Goal: Task Accomplishment & Management: Use online tool/utility

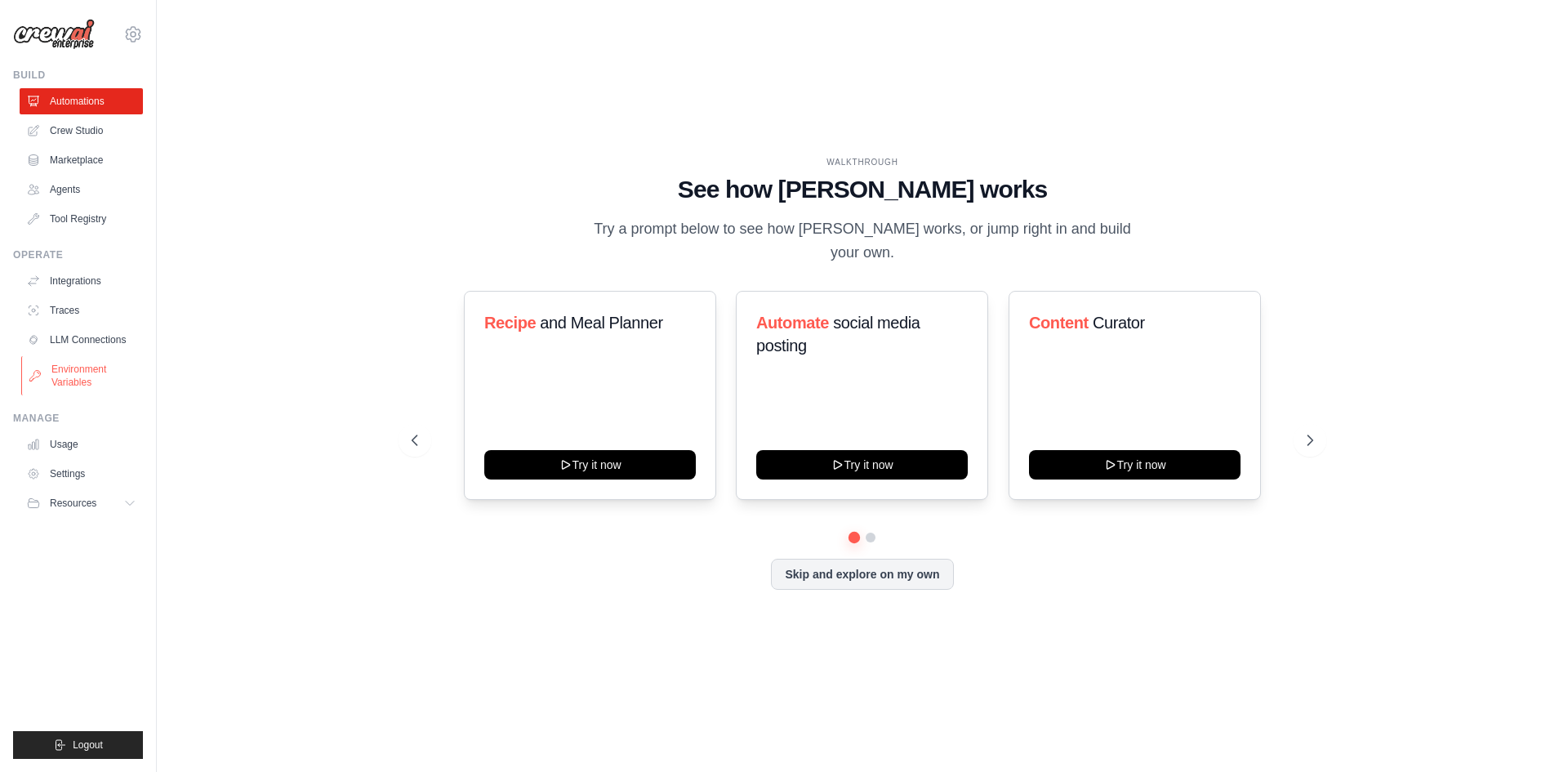
click at [97, 381] on link "Environment Variables" at bounding box center [83, 375] width 123 height 39
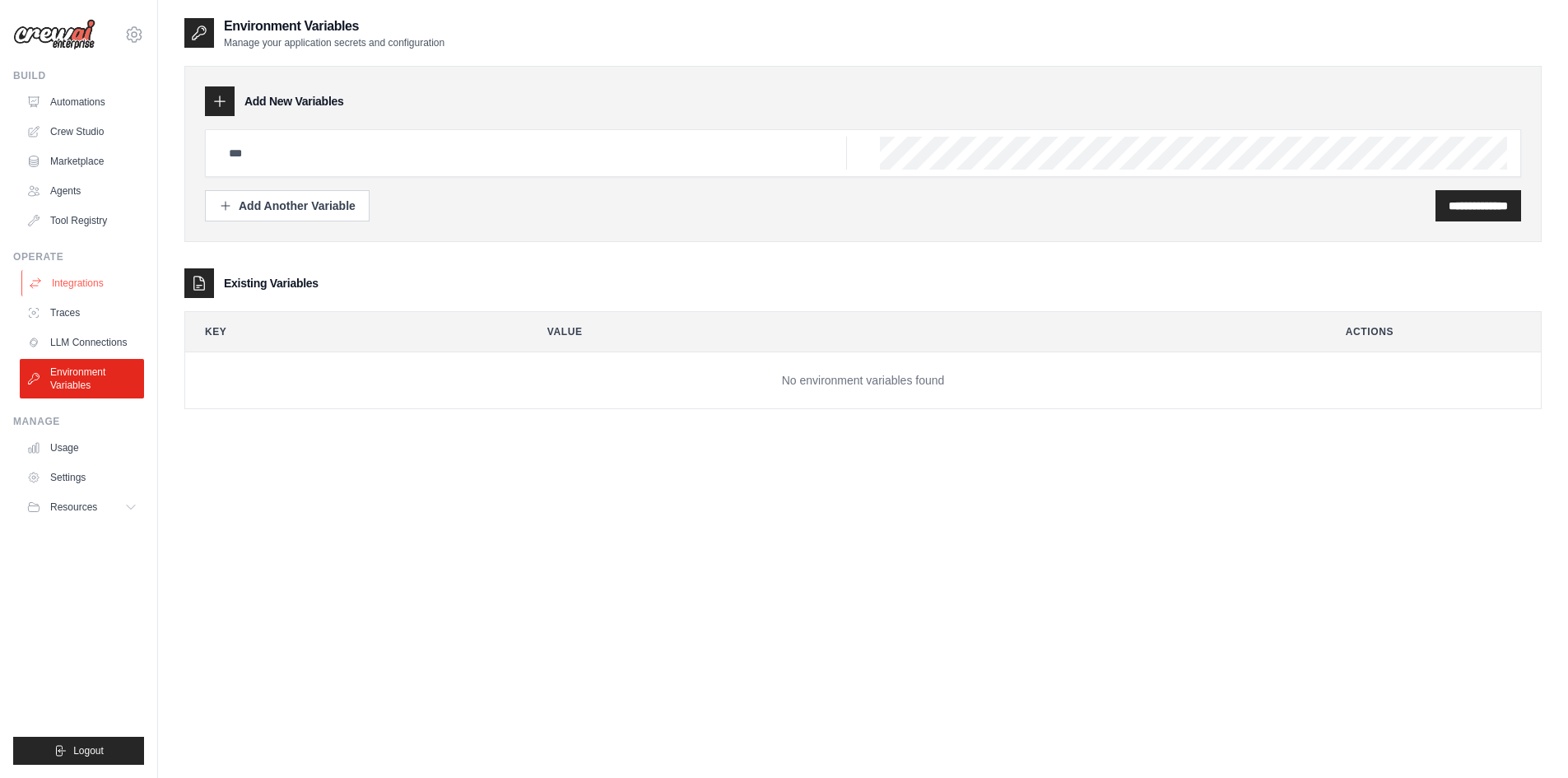
click at [113, 289] on link "Integrations" at bounding box center [84, 283] width 124 height 26
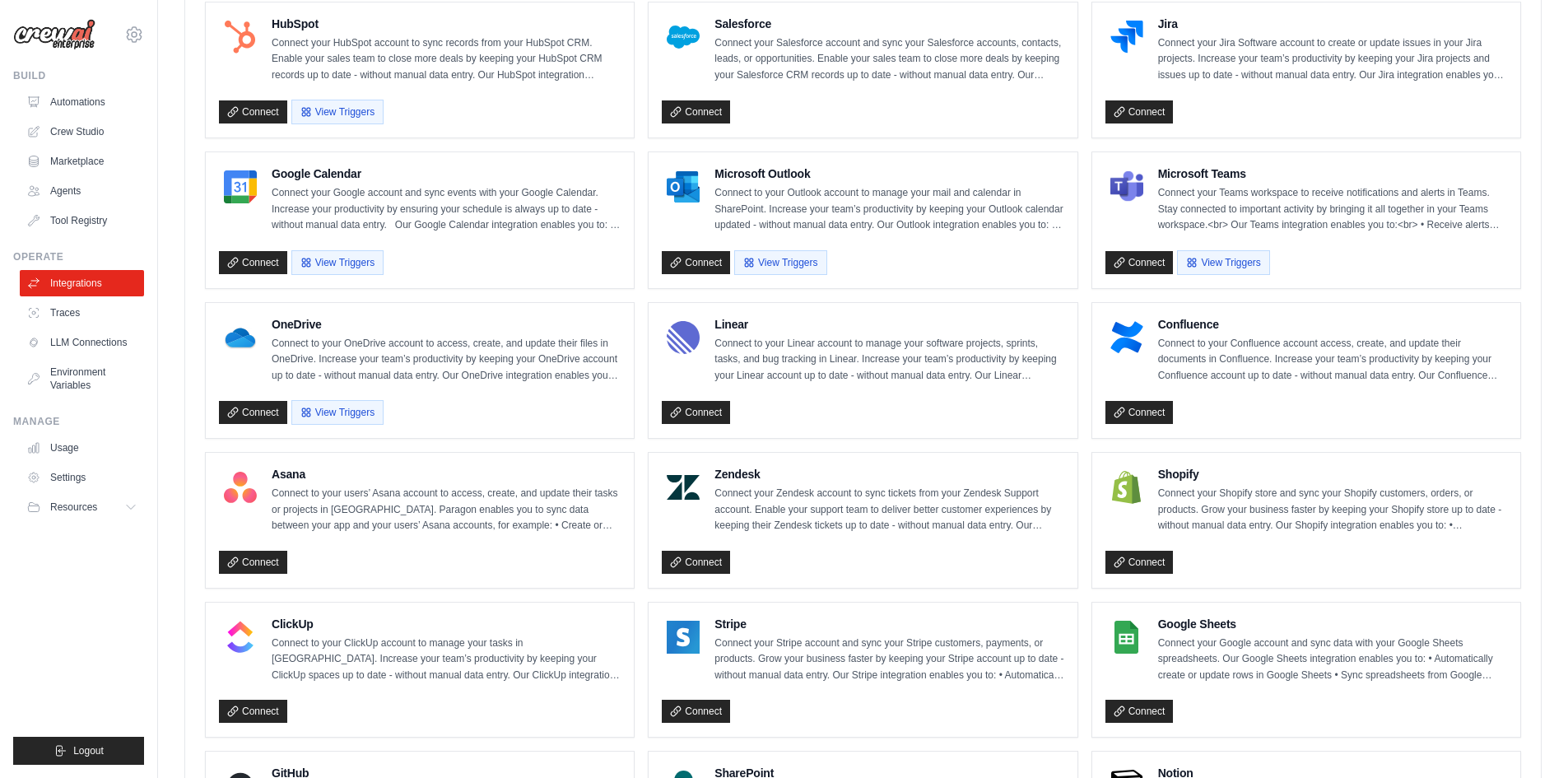
scroll to position [740, 0]
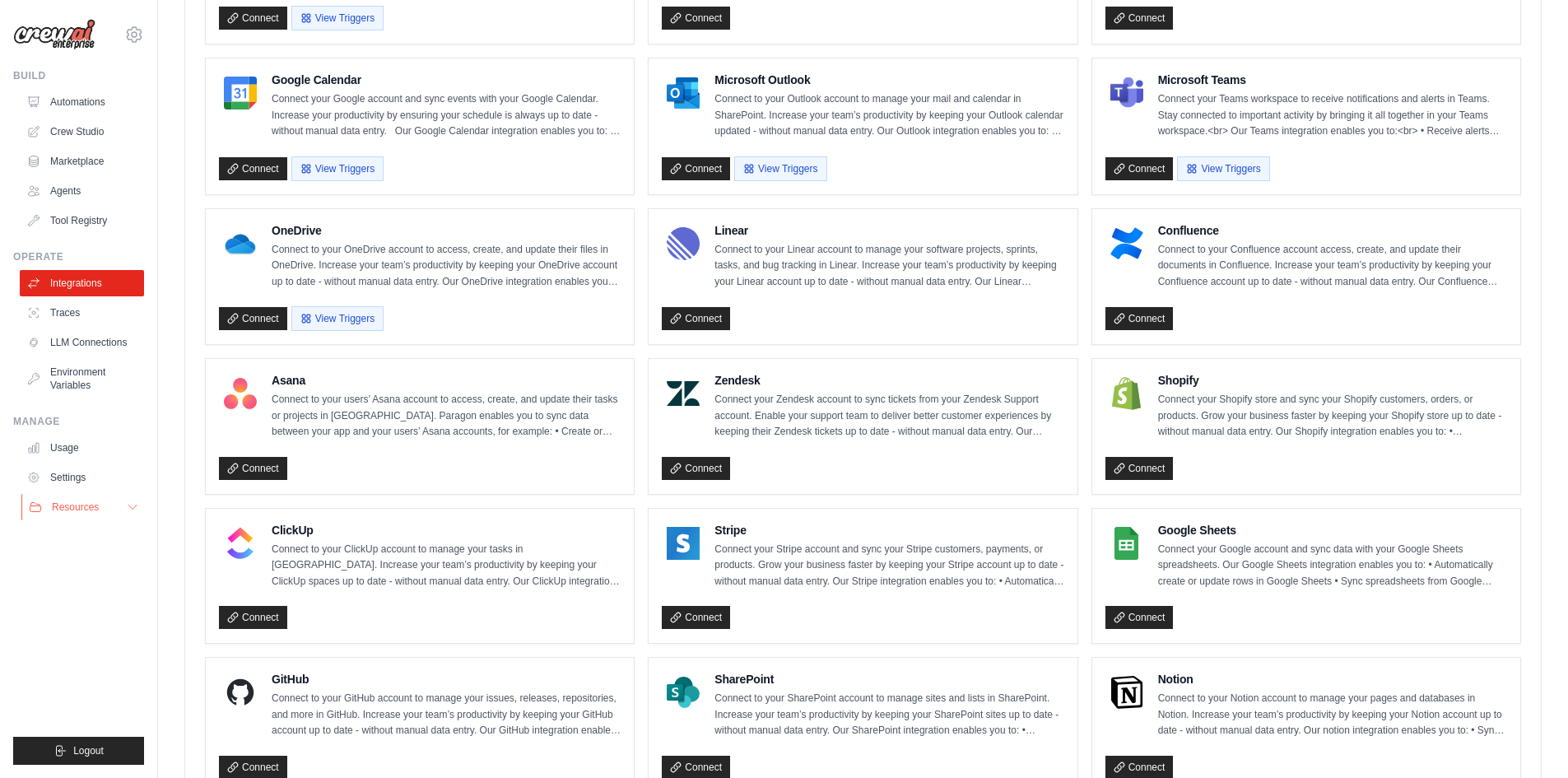
click at [87, 501] on span "Resources" at bounding box center [75, 506] width 47 height 13
click at [100, 142] on link "Crew Studio" at bounding box center [84, 132] width 124 height 26
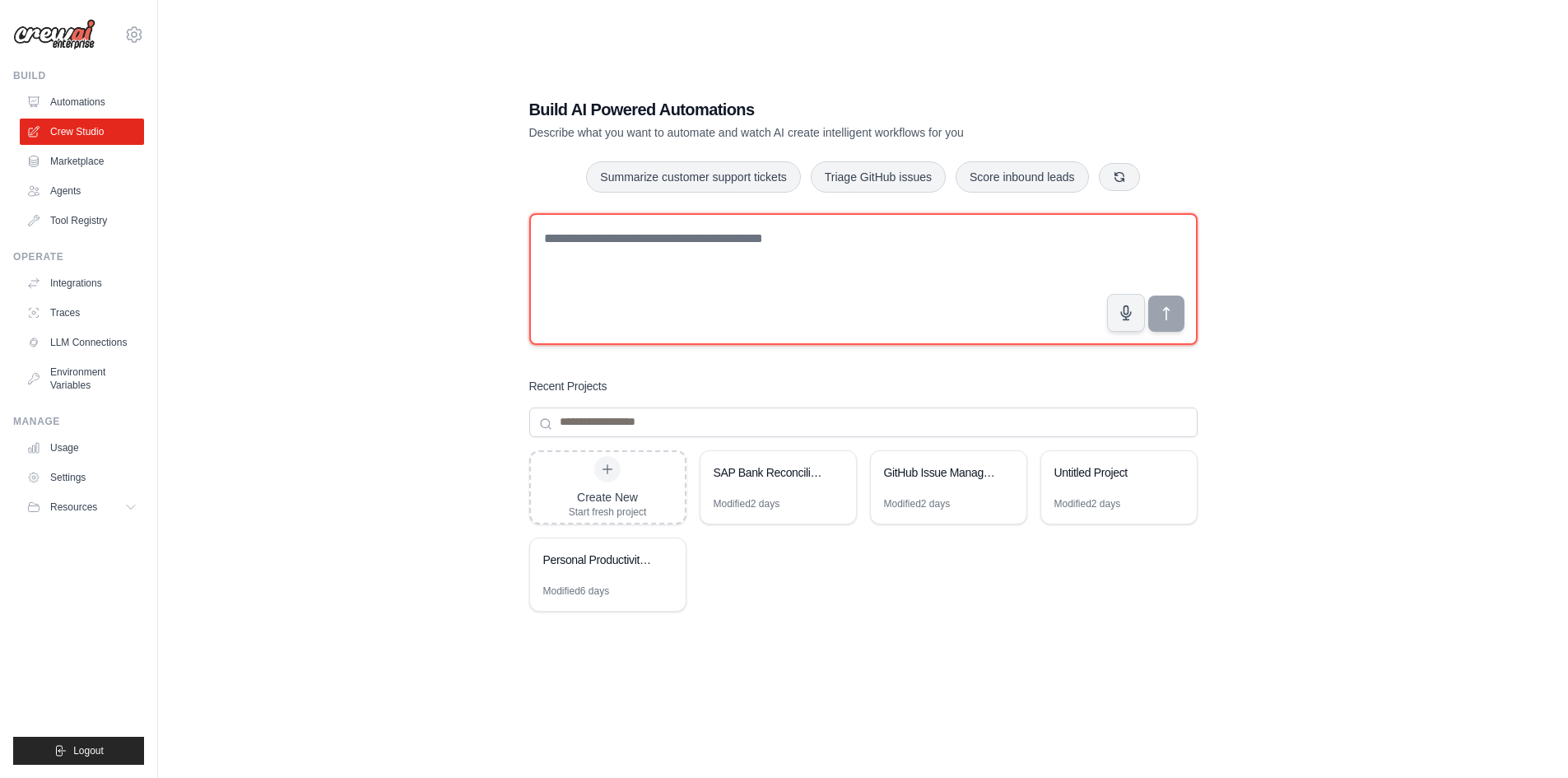
click at [750, 241] on textarea at bounding box center [863, 279] width 668 height 132
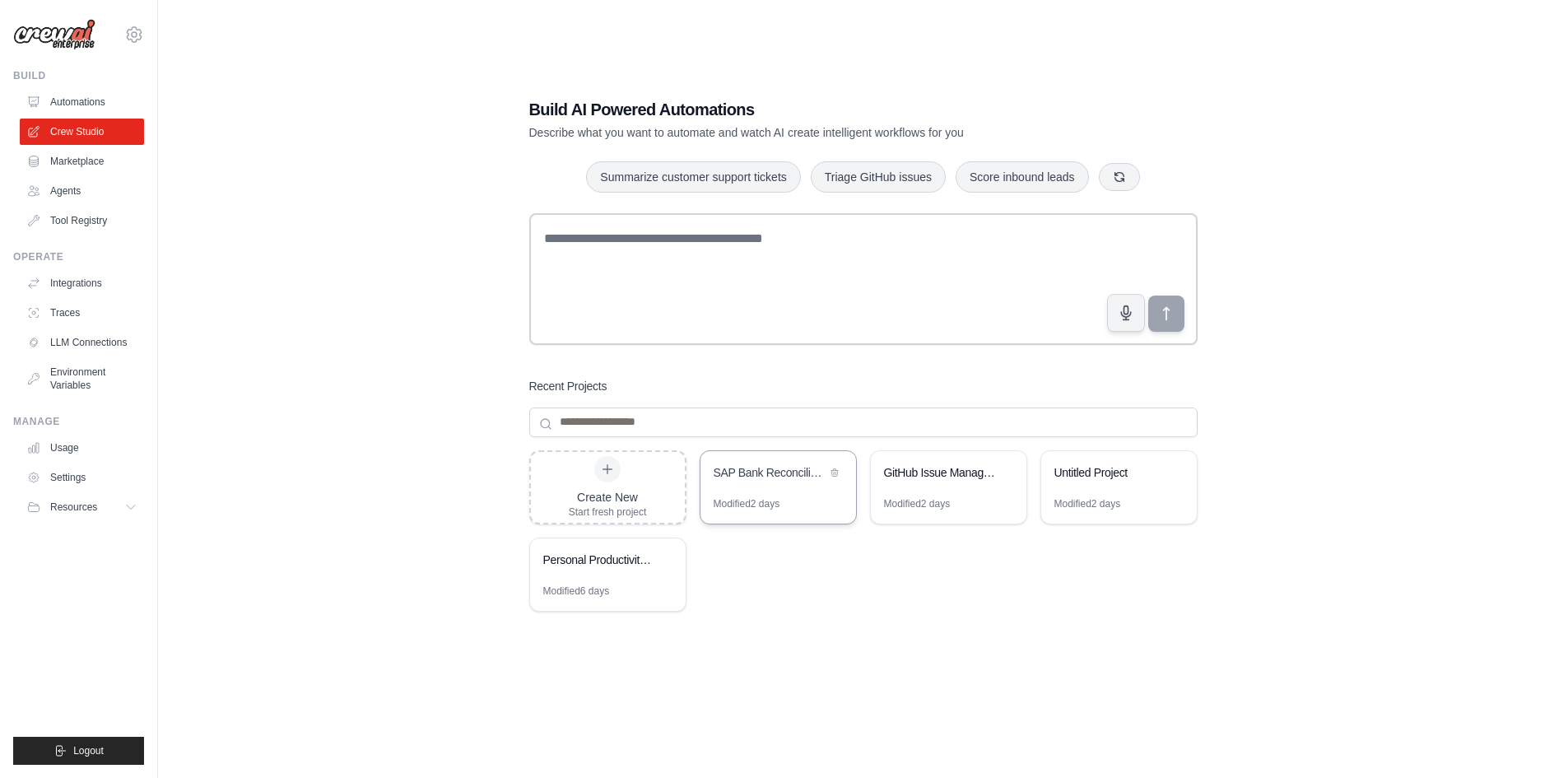
click at [765, 479] on div "SAP Bank Reconciliation" at bounding box center [770, 472] width 113 height 17
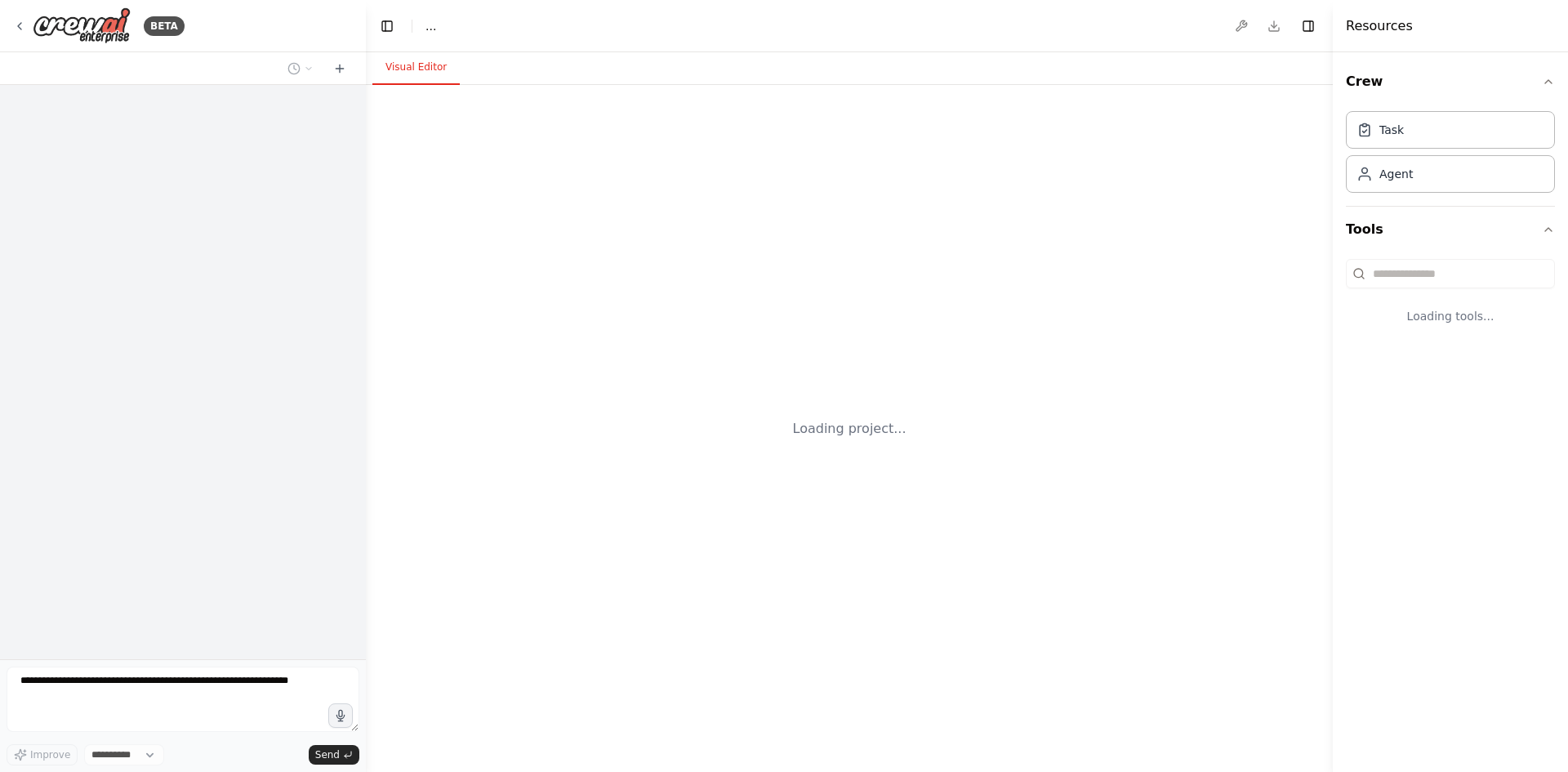
select select "****"
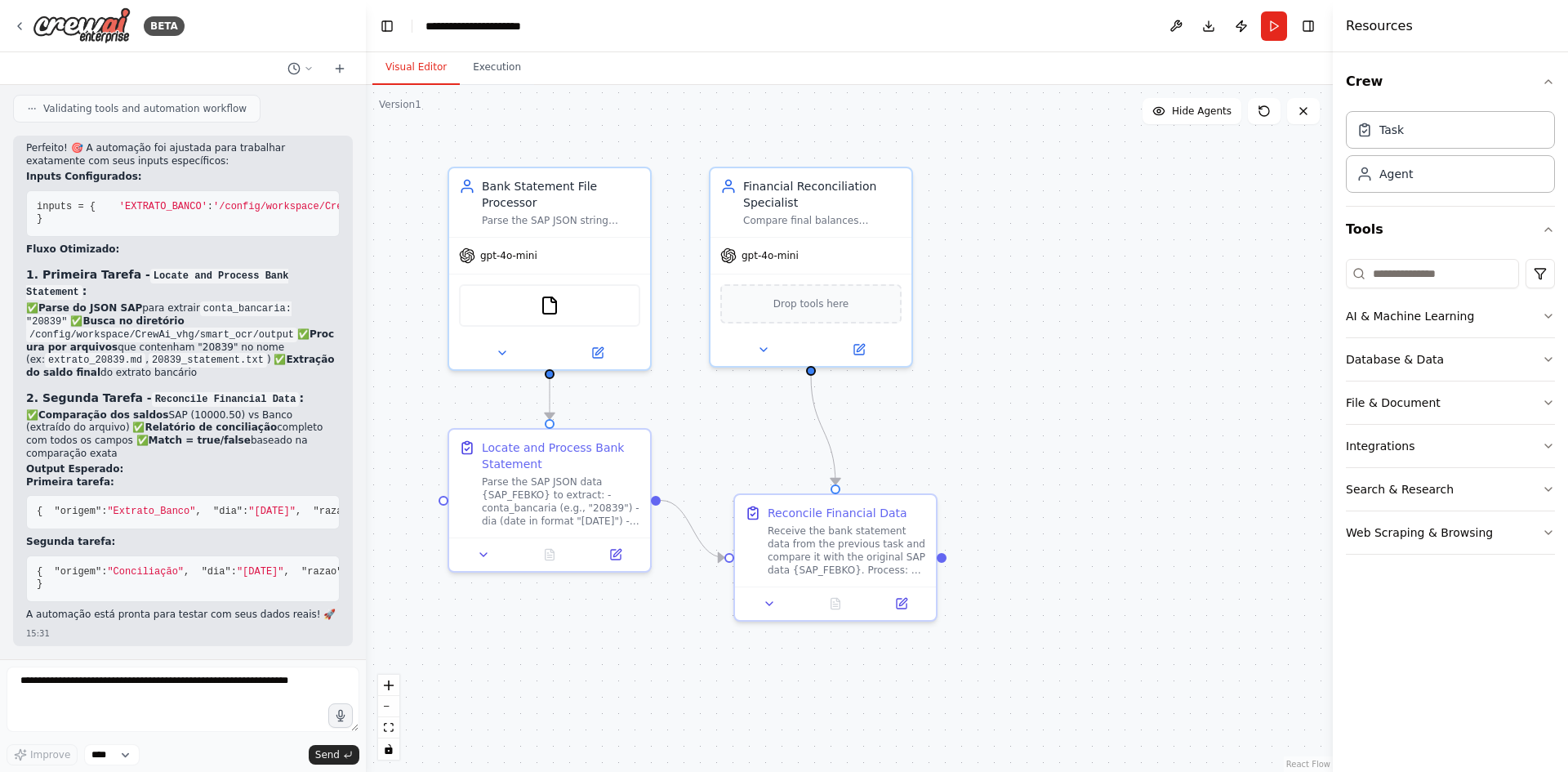
click at [1098, 193] on div ".deletable-edge-delete-btn { width: 20px; height: 20px; border: 0px solid #ffff…" at bounding box center [849, 428] width 967 height 687
click at [1437, 410] on button "File & Document" at bounding box center [1450, 402] width 209 height 42
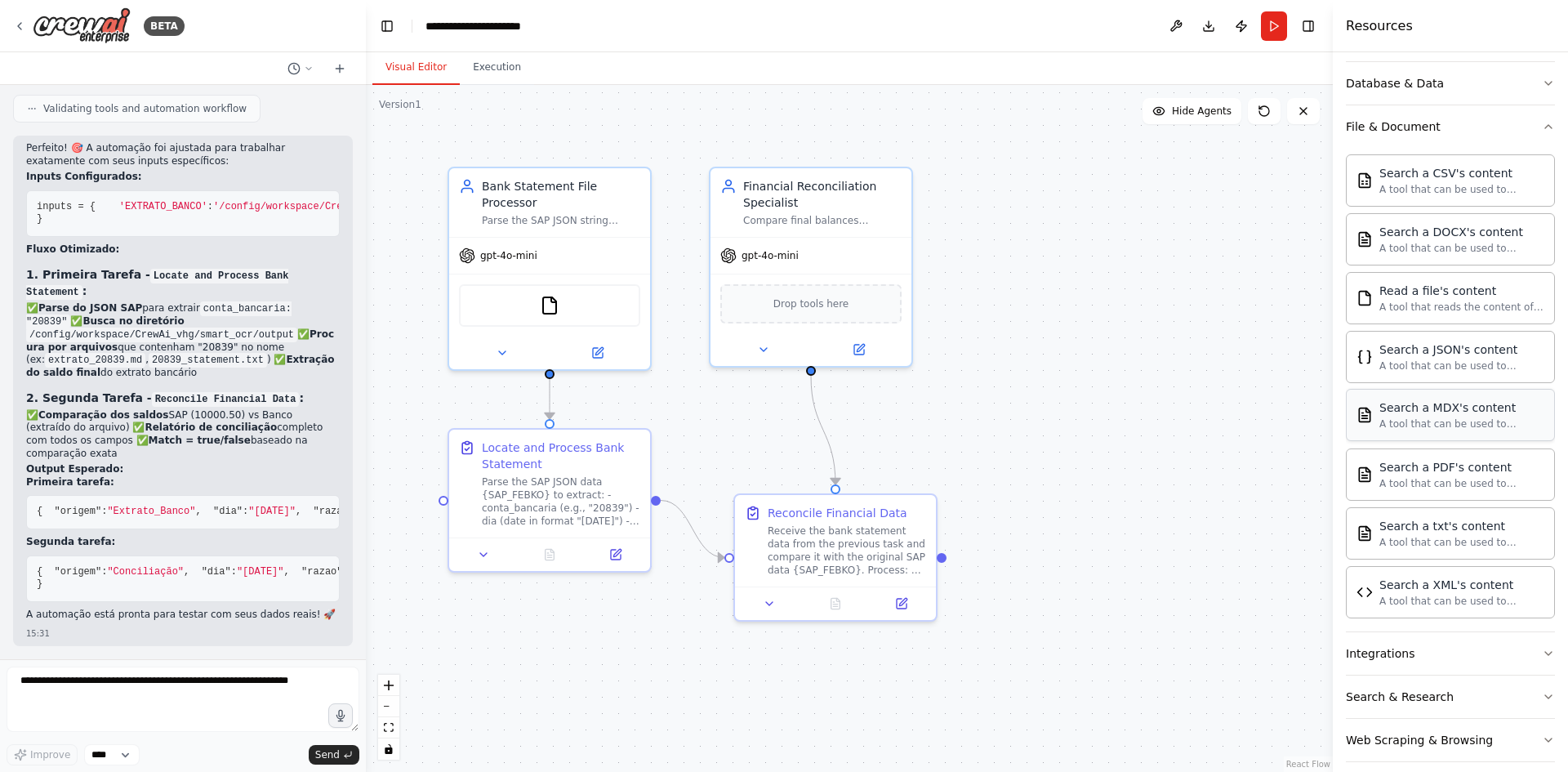
scroll to position [292, 0]
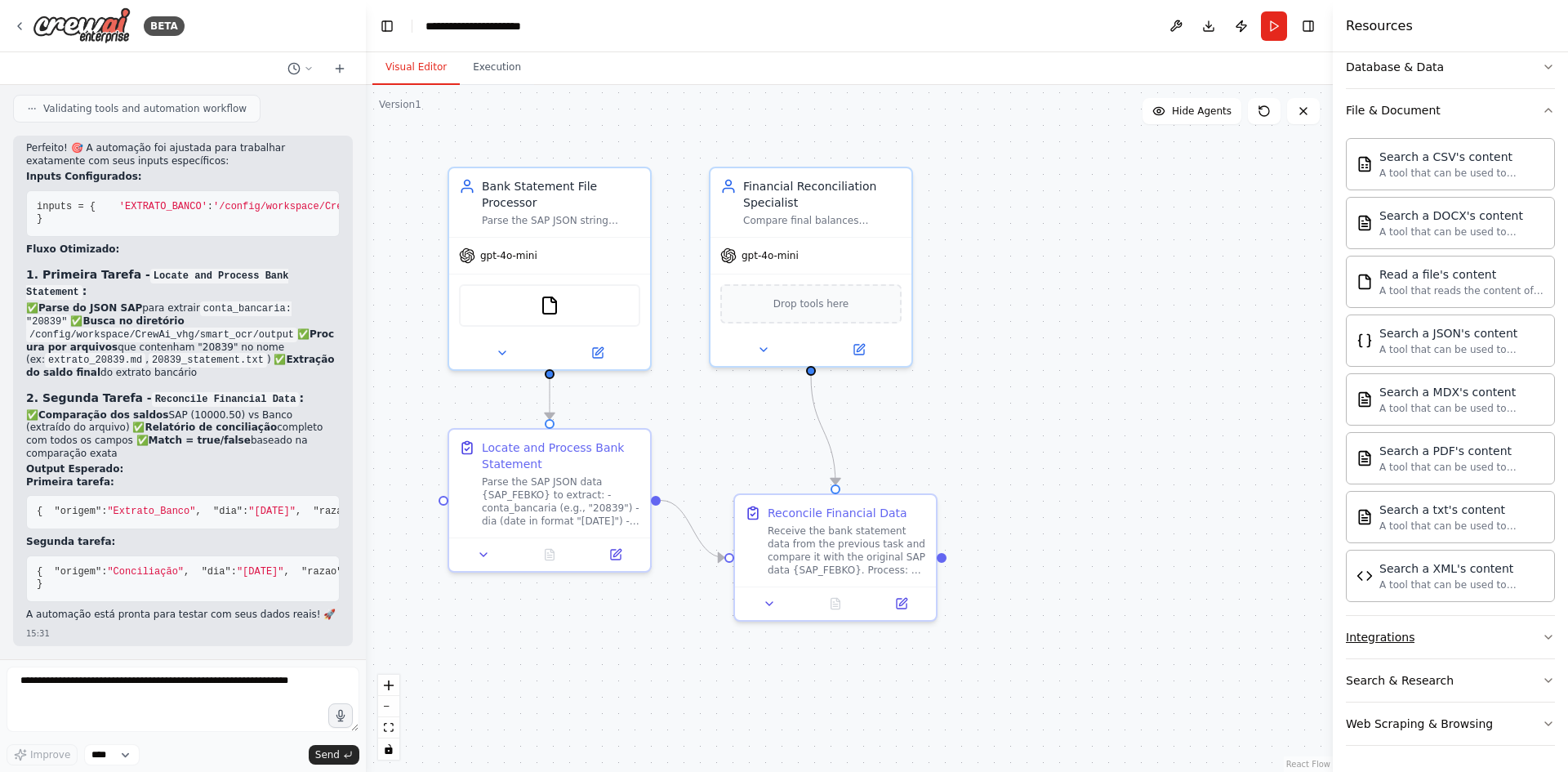
click at [1448, 648] on button "Integrations" at bounding box center [1450, 637] width 209 height 42
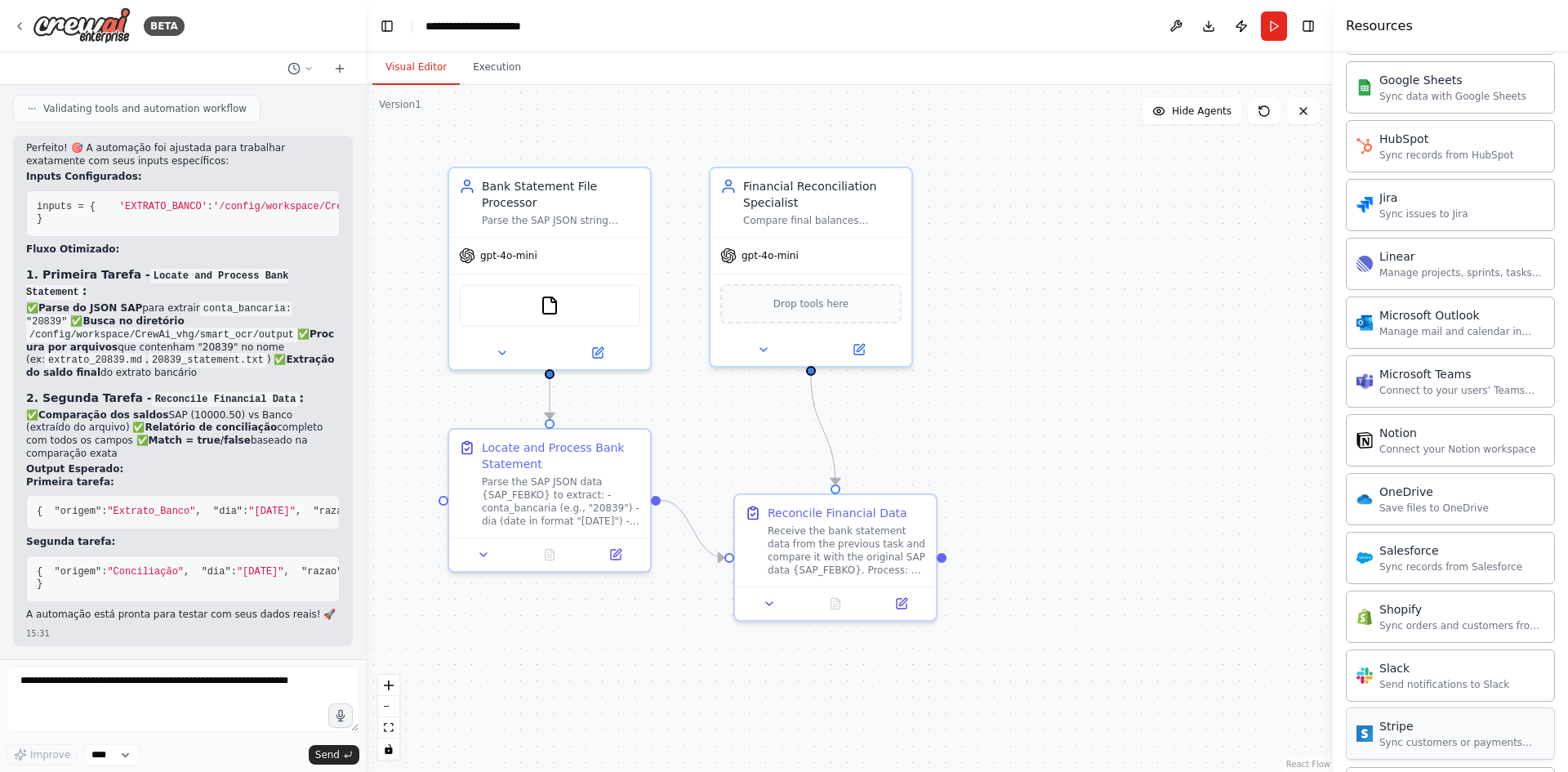
scroll to position [1540, 0]
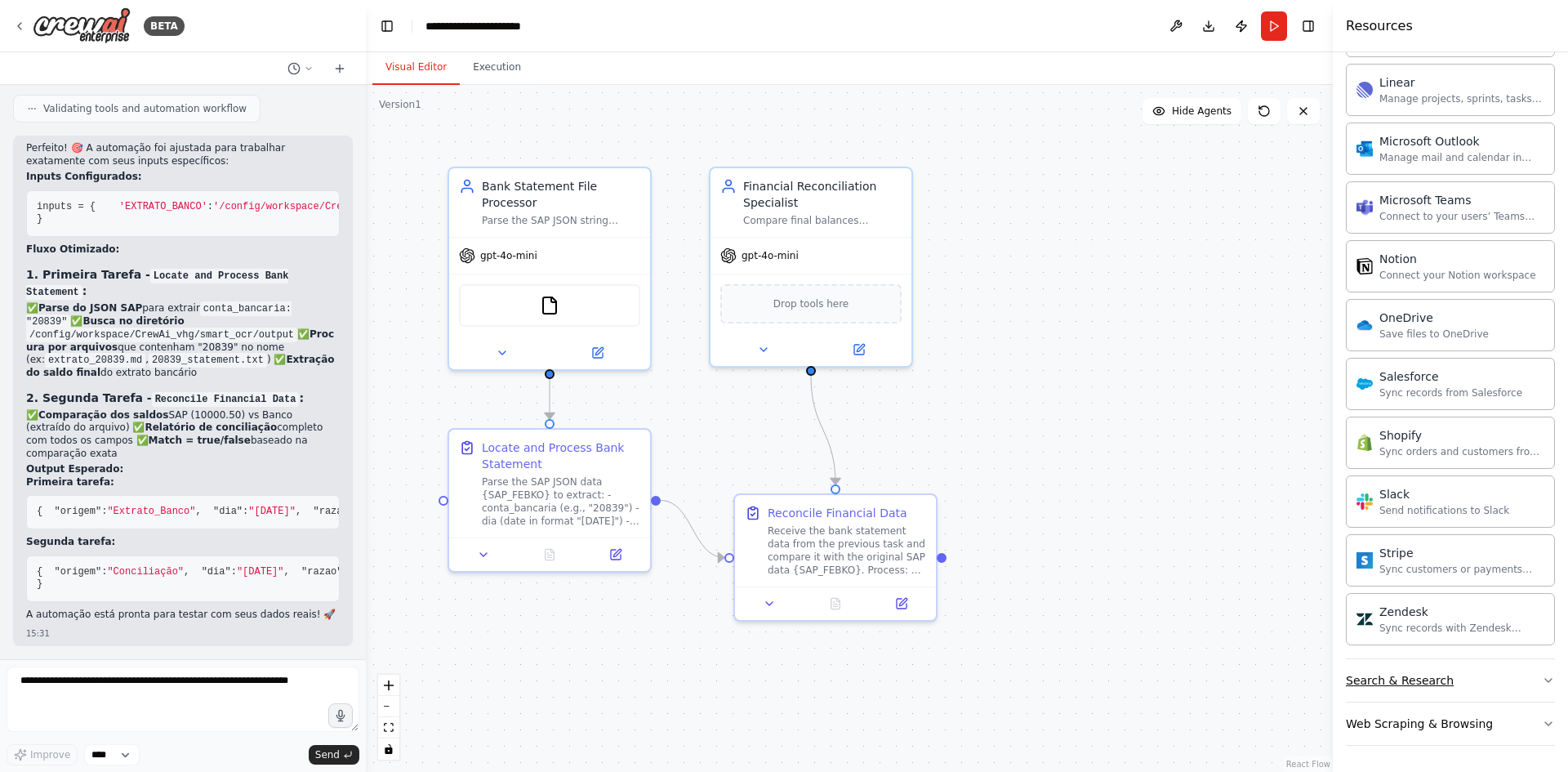
click at [1453, 696] on button "Search & Research" at bounding box center [1450, 679] width 209 height 42
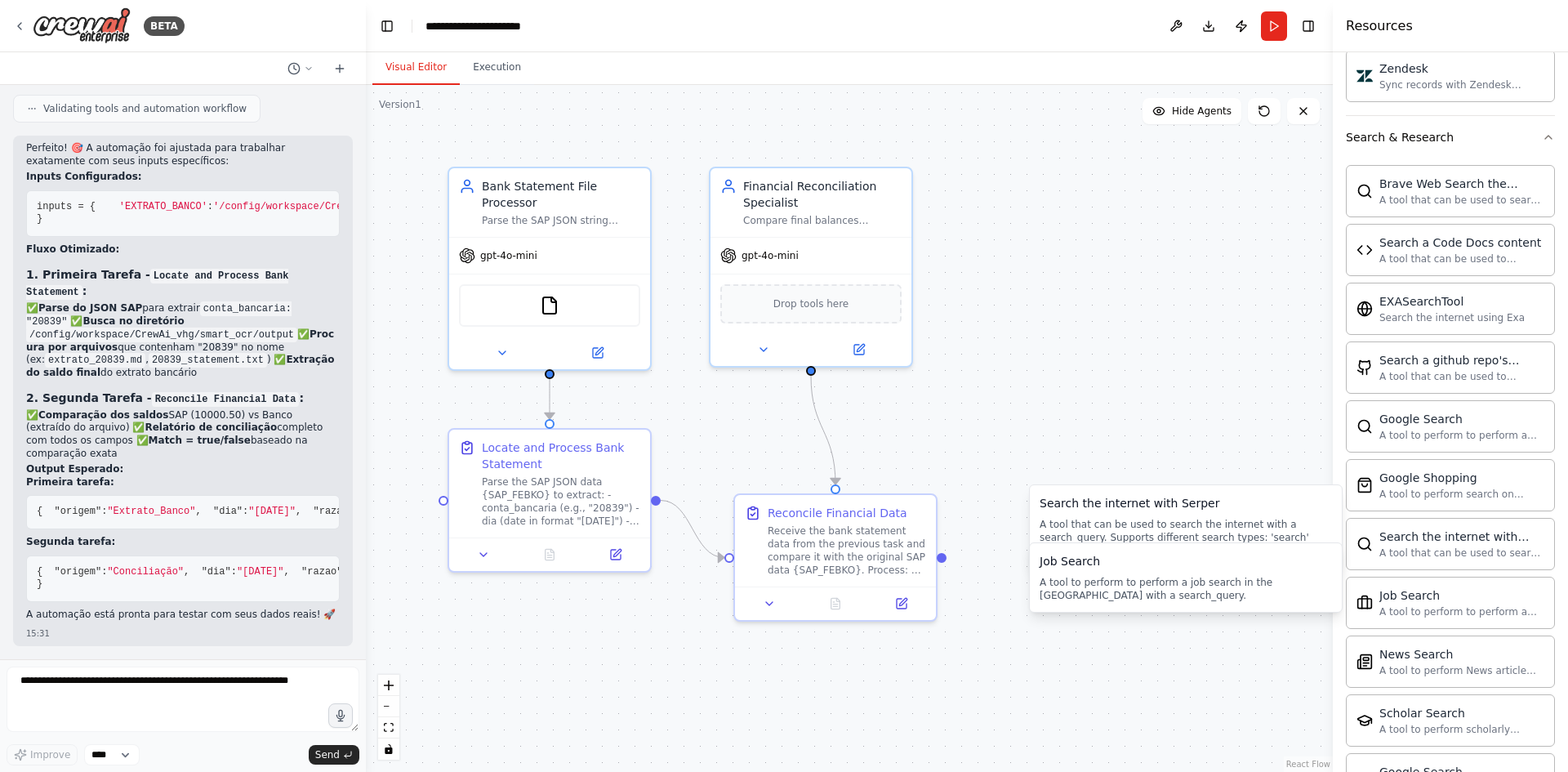
scroll to position [2112, 0]
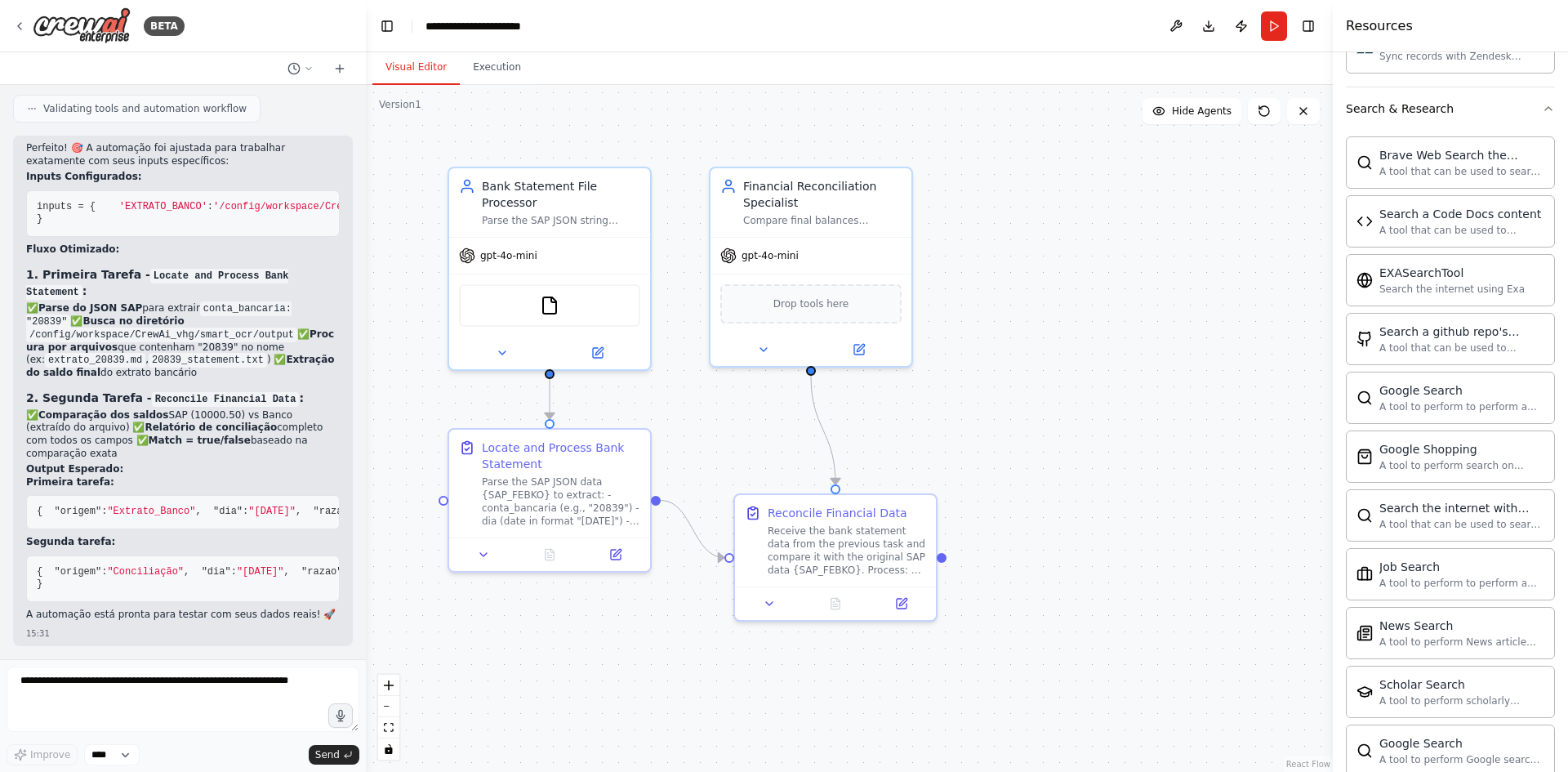
click at [1203, 505] on div ".deletable-edge-delete-btn { width: 20px; height: 20px; border: 0px solid #ffff…" at bounding box center [849, 428] width 967 height 687
click at [338, 70] on icon at bounding box center [339, 68] width 13 height 13
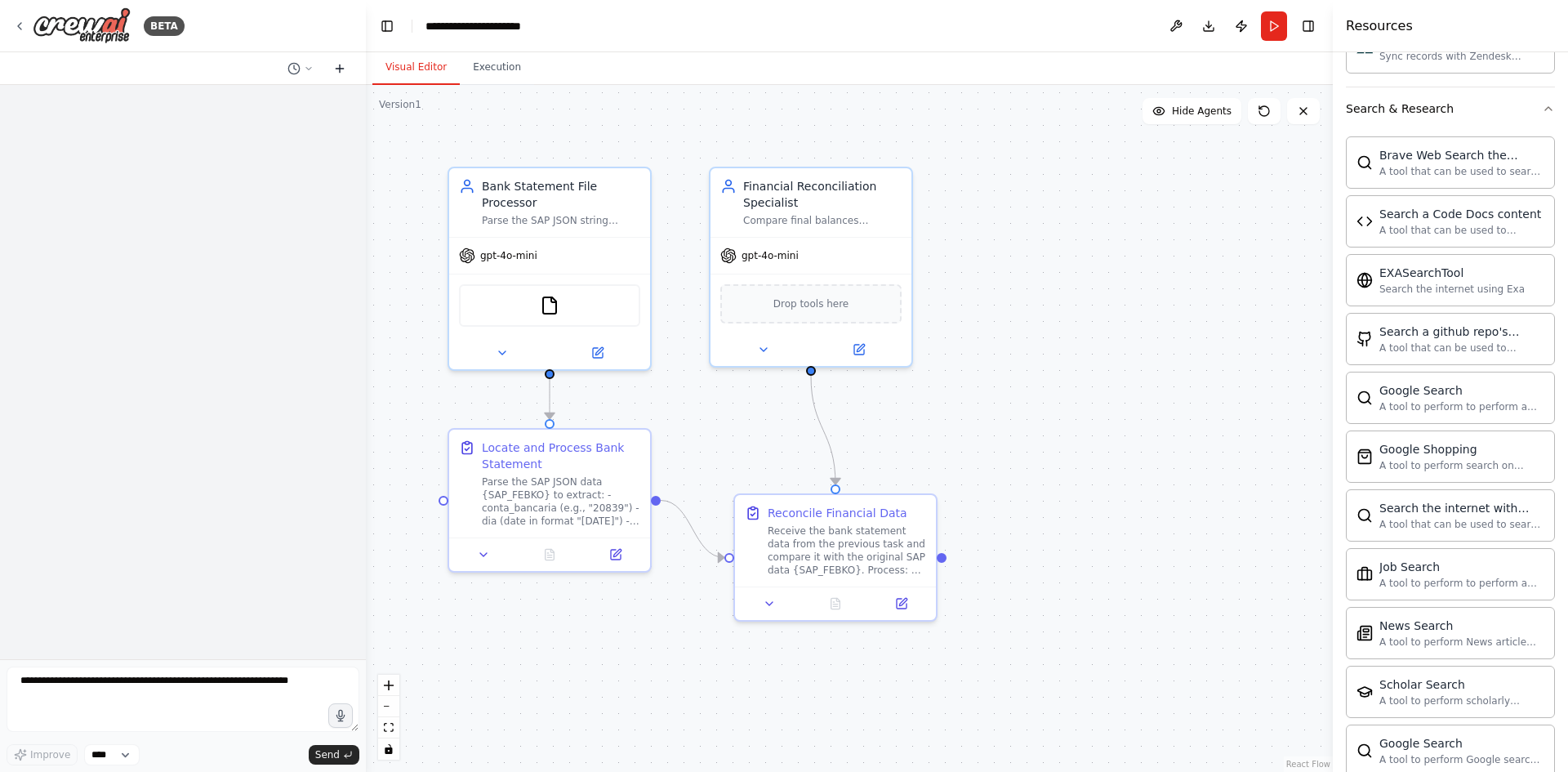
scroll to position [0, 0]
click at [318, 78] on button at bounding box center [300, 68] width 39 height 20
click at [311, 74] on div at bounding box center [183, 386] width 366 height 772
click at [1223, 110] on span "Hide Agents" at bounding box center [1201, 111] width 60 height 13
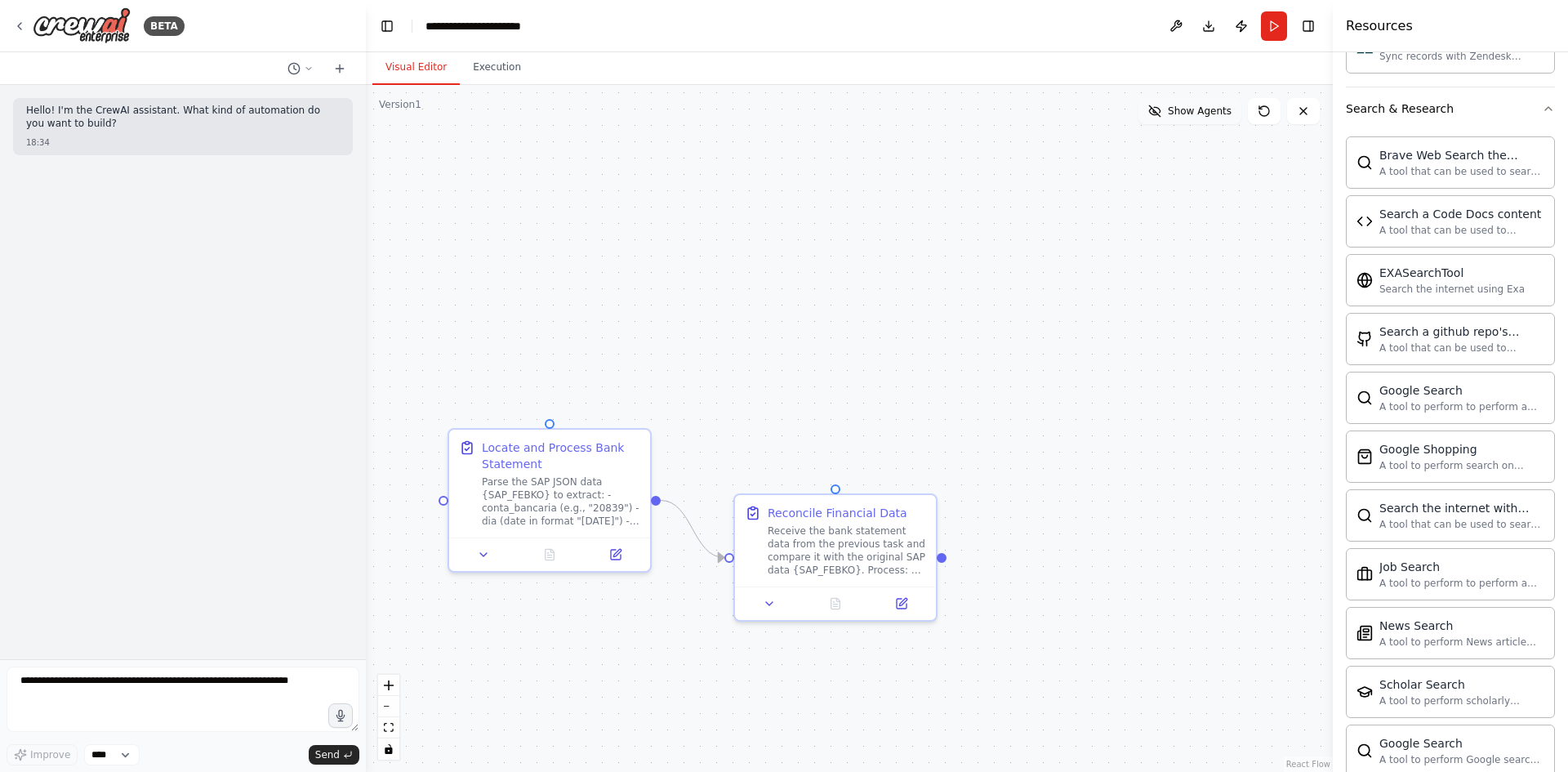
click at [1223, 110] on span "Show Agents" at bounding box center [1200, 111] width 64 height 13
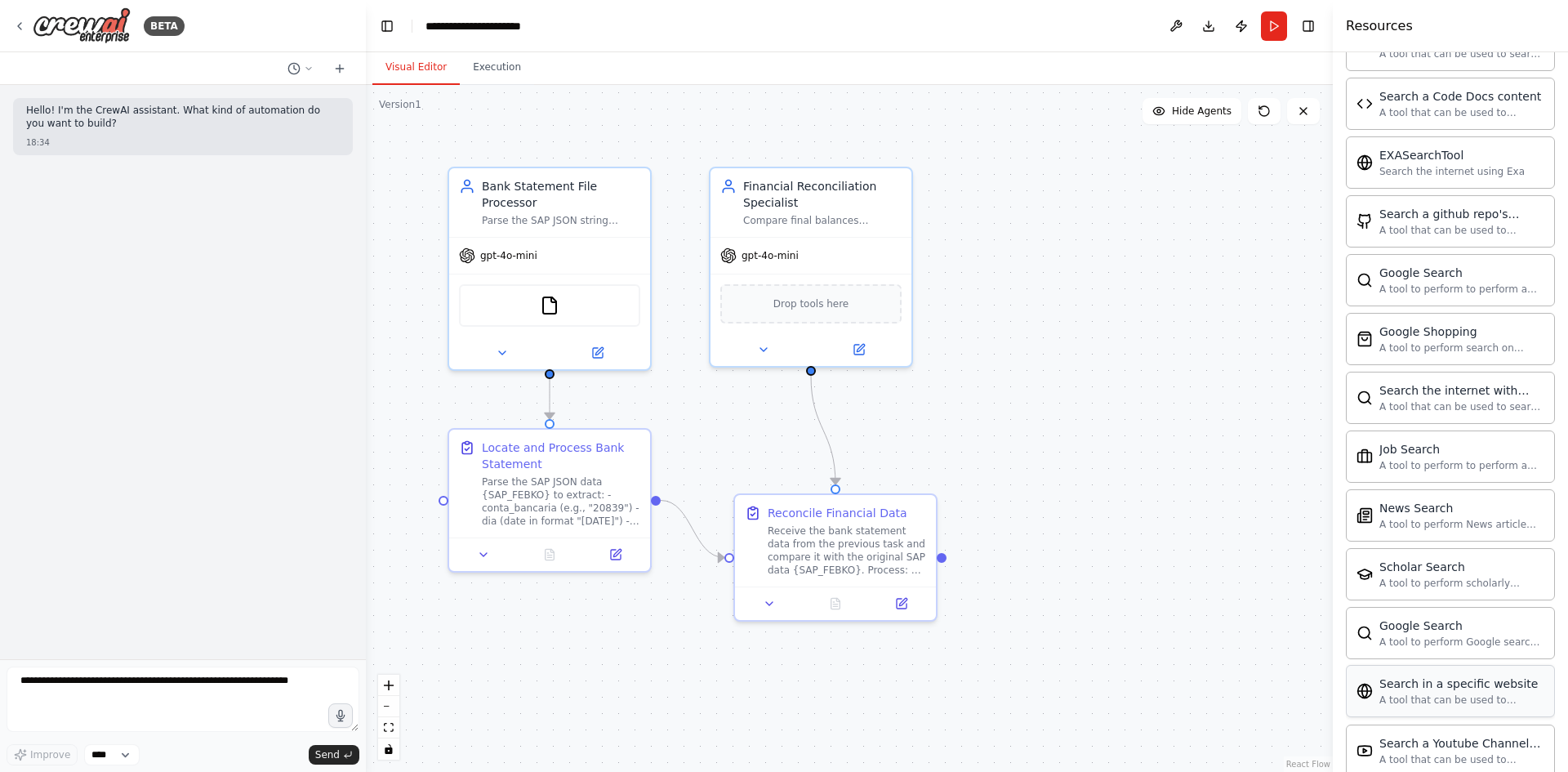
scroll to position [2376, 0]
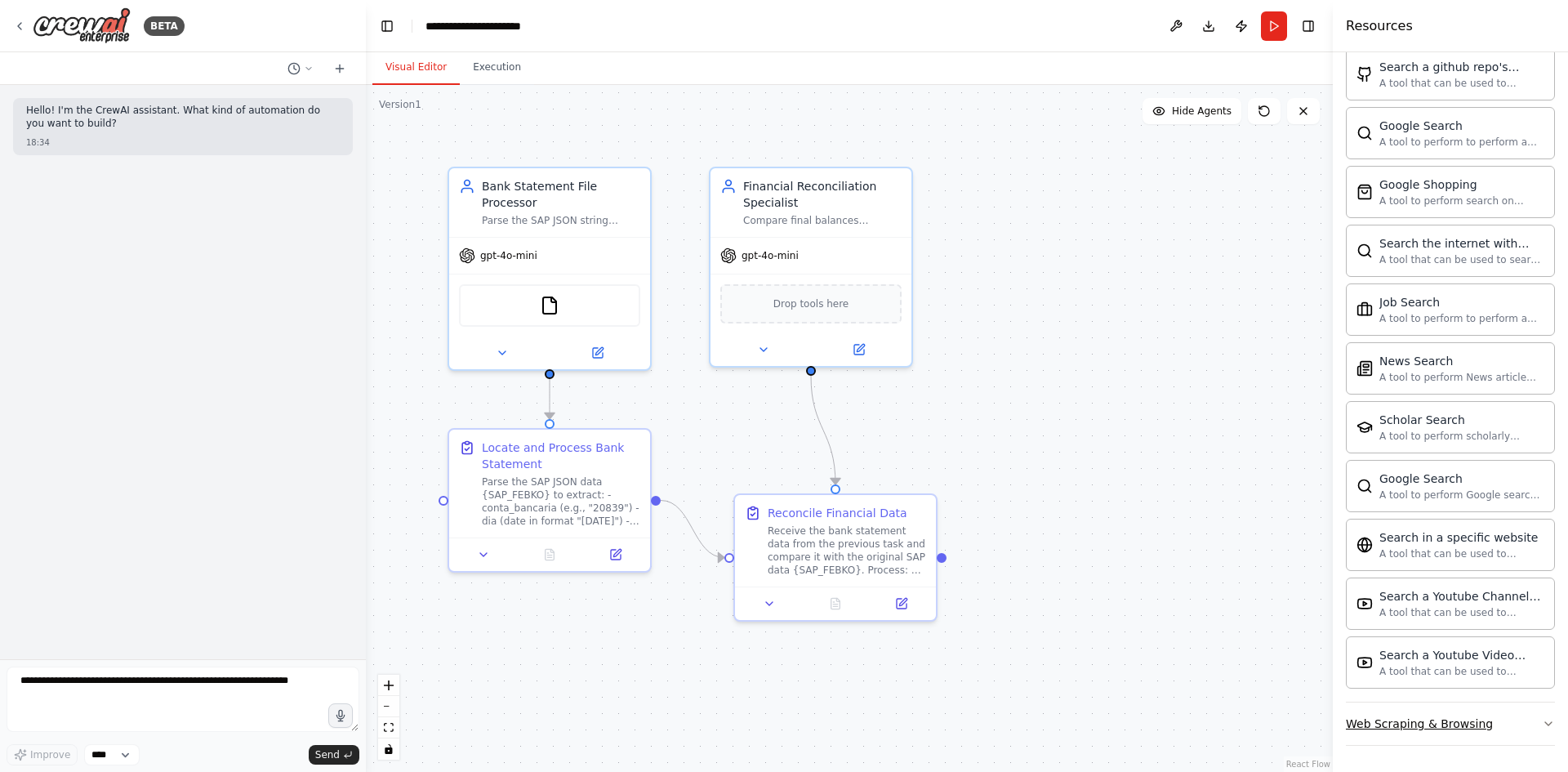
click at [1480, 722] on div "Web Scraping & Browsing" at bounding box center [1420, 723] width 147 height 16
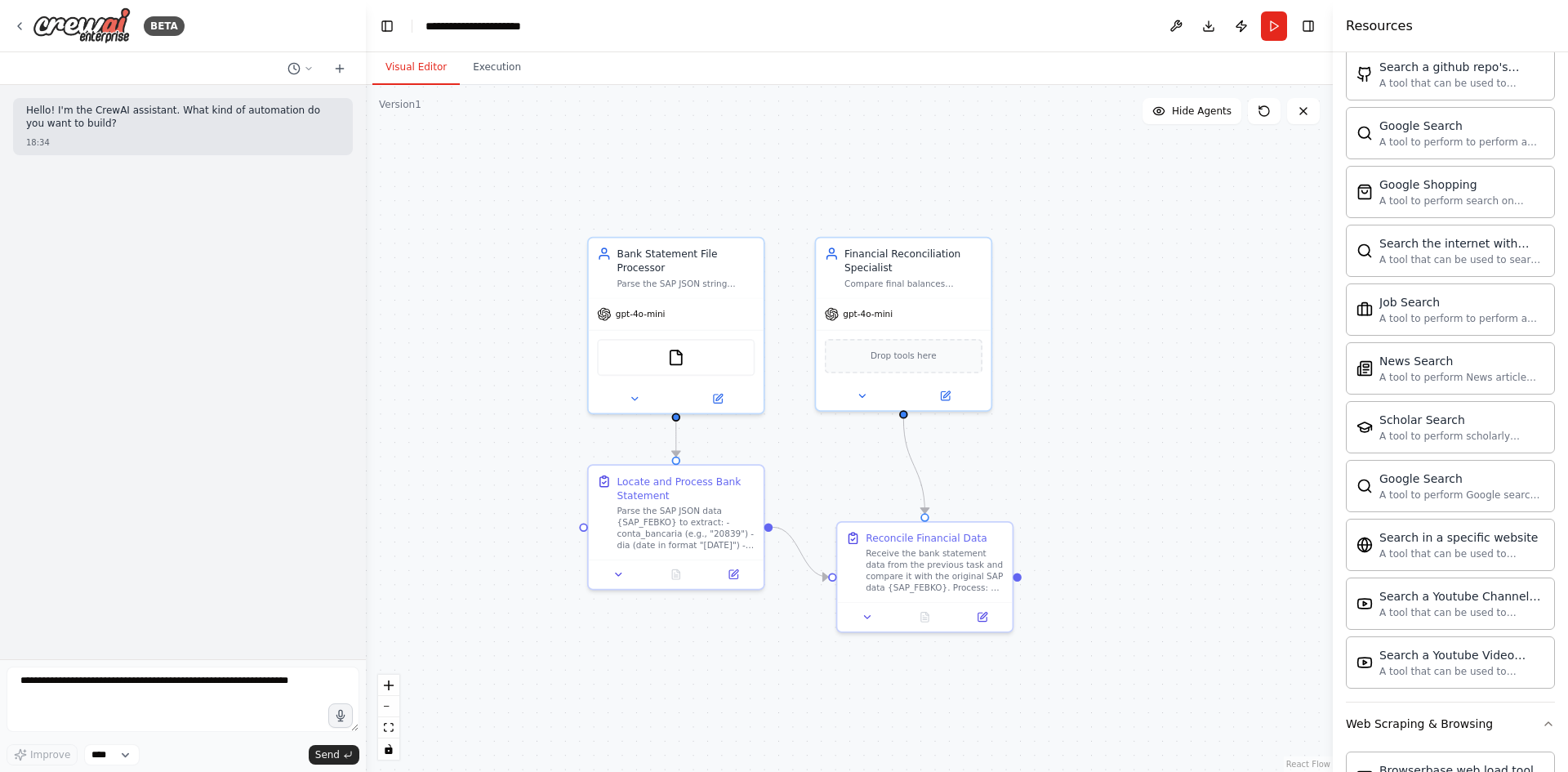
drag, startPoint x: 1047, startPoint y: 435, endPoint x: 1056, endPoint y: 438, distance: 9.5
click at [1056, 438] on div ".deletable-edge-delete-btn { width: 20px; height: 20px; border: 0px solid #ffff…" at bounding box center [849, 428] width 967 height 687
click at [1115, 220] on div ".deletable-edge-delete-btn { width: 20px; height: 20px; border: 0px solid #ffff…" at bounding box center [849, 428] width 967 height 687
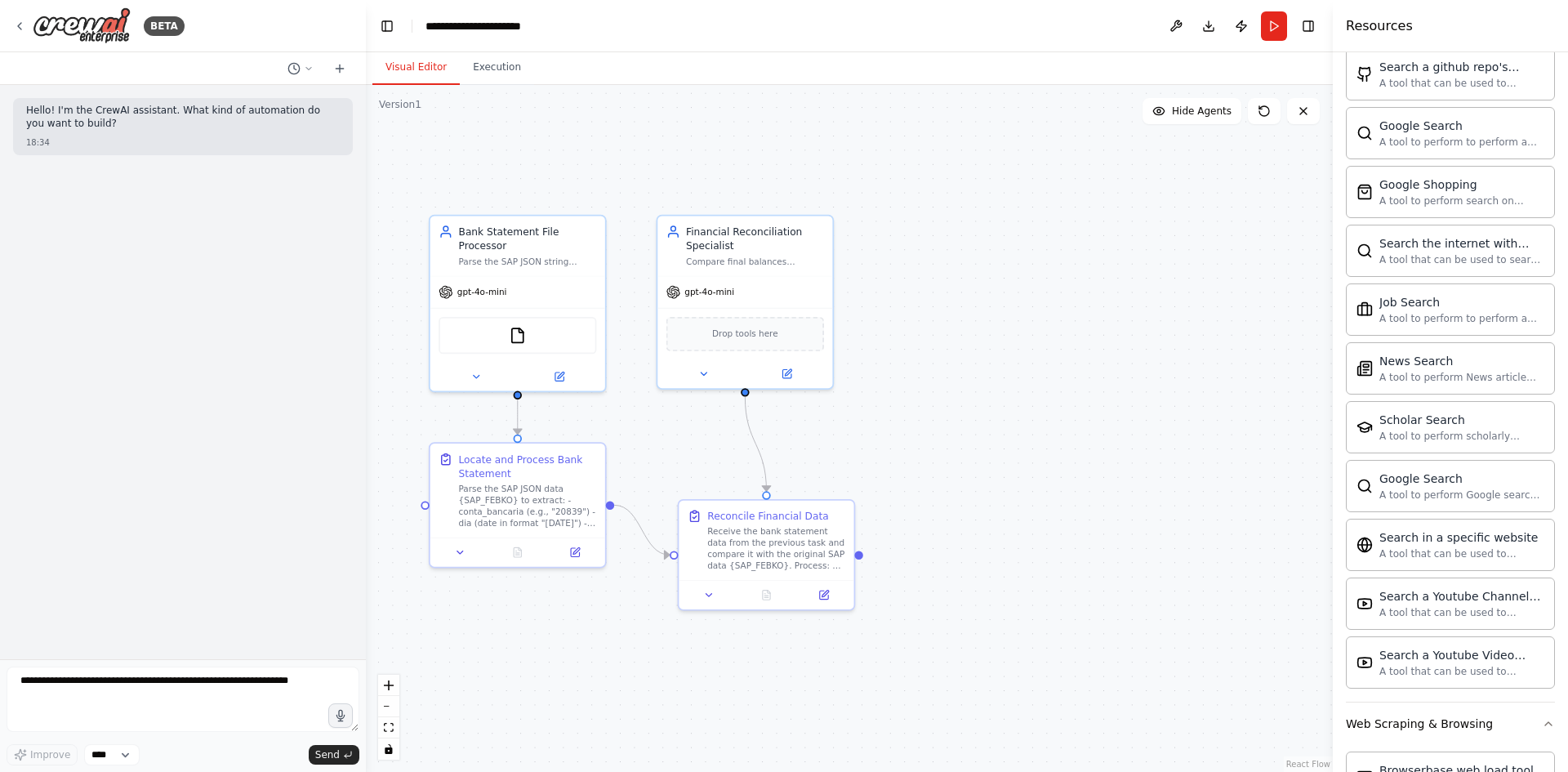
drag, startPoint x: 1113, startPoint y: 220, endPoint x: 927, endPoint y: 196, distance: 187.5
click at [927, 196] on div ".deletable-edge-delete-btn { width: 20px; height: 20px; border: 0px solid #ffff…" at bounding box center [849, 428] width 967 height 687
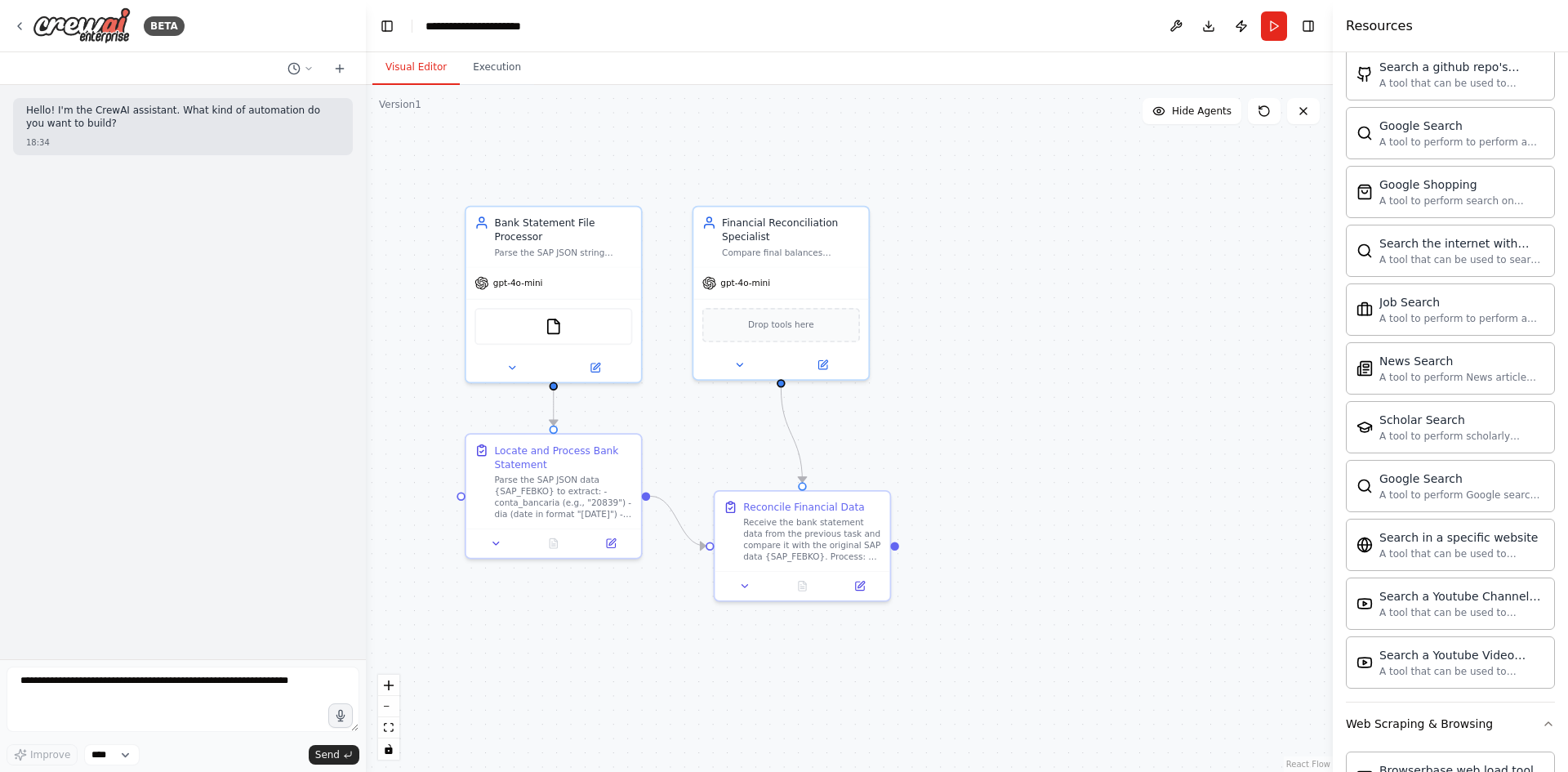
drag, startPoint x: 927, startPoint y: 196, endPoint x: 988, endPoint y: 187, distance: 61.7
click at [988, 187] on div ".deletable-edge-delete-btn { width: 20px; height: 20px; border: 0px solid #ffff…" at bounding box center [849, 428] width 967 height 687
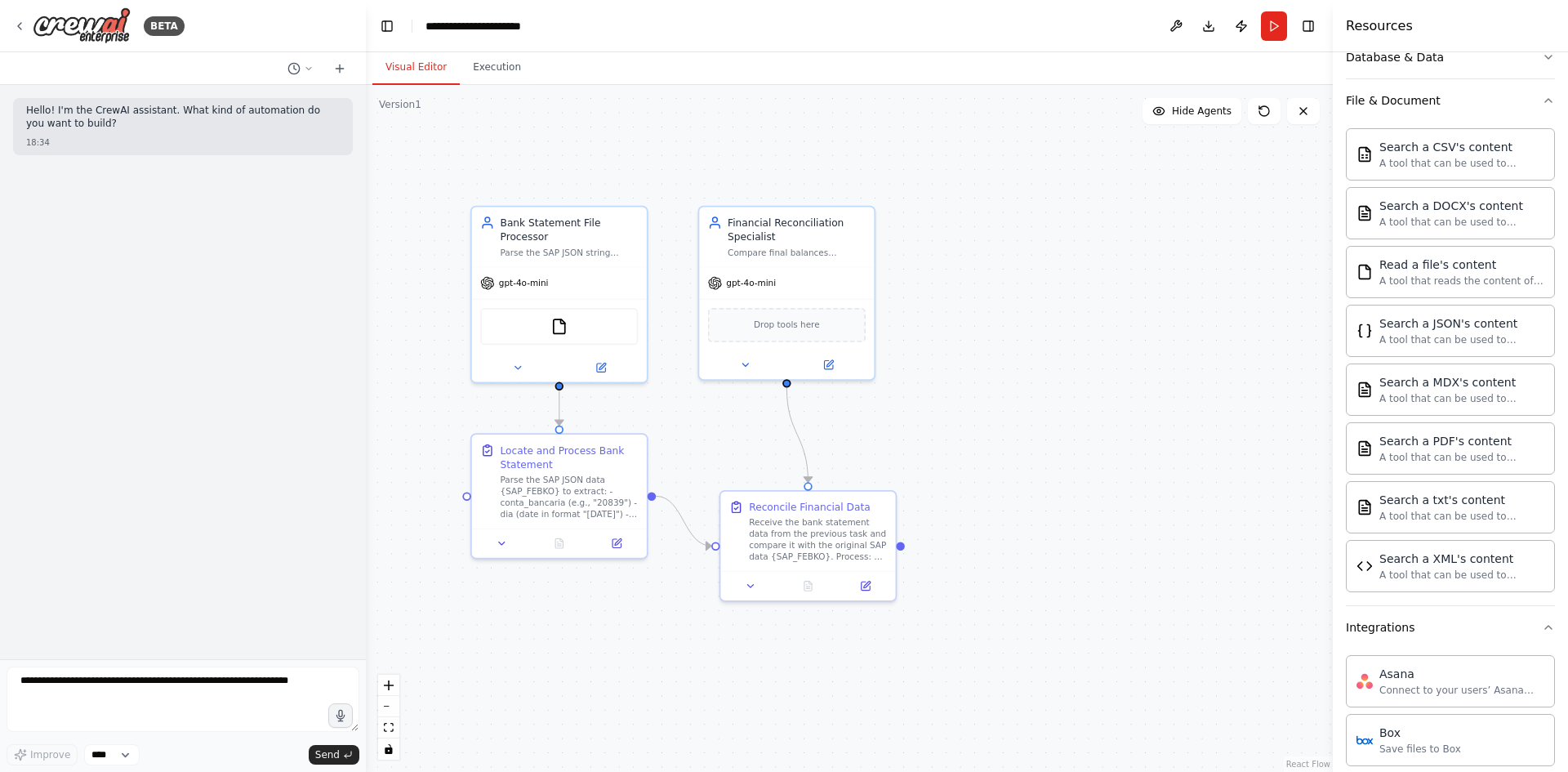
scroll to position [0, 0]
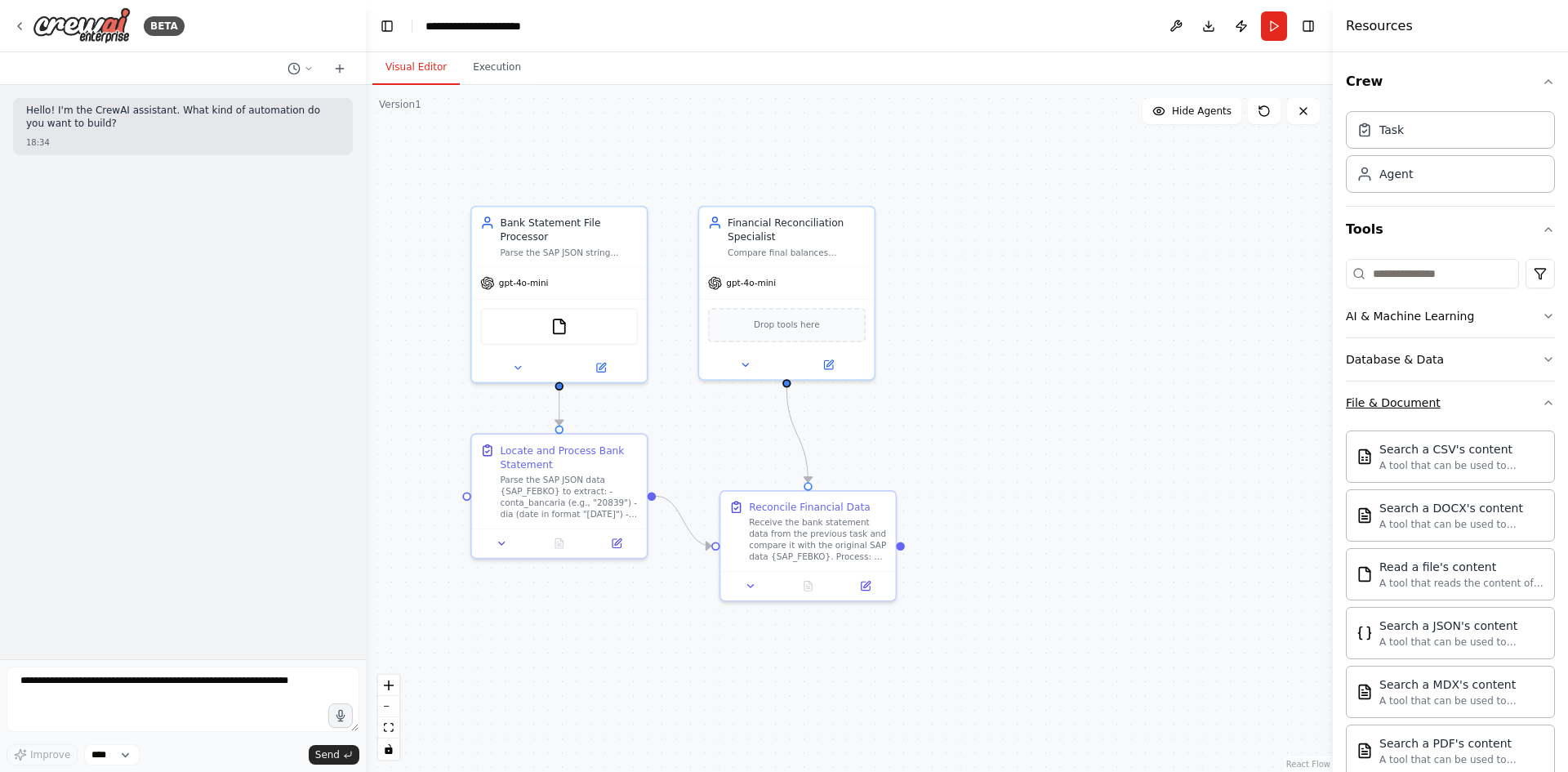
click at [1451, 395] on button "File & Document" at bounding box center [1450, 402] width 209 height 42
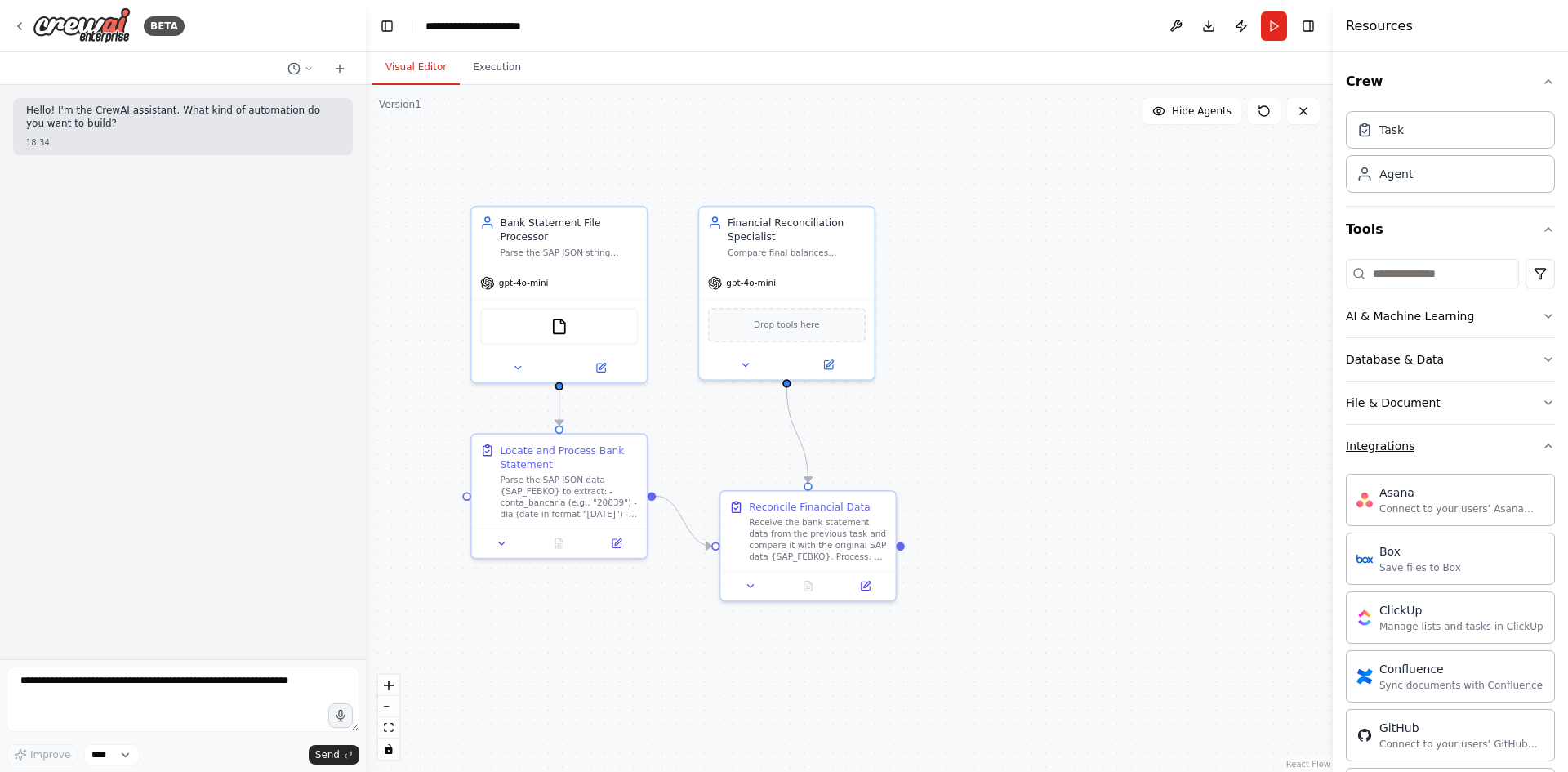
click at [1424, 430] on button "Integrations" at bounding box center [1450, 445] width 209 height 42
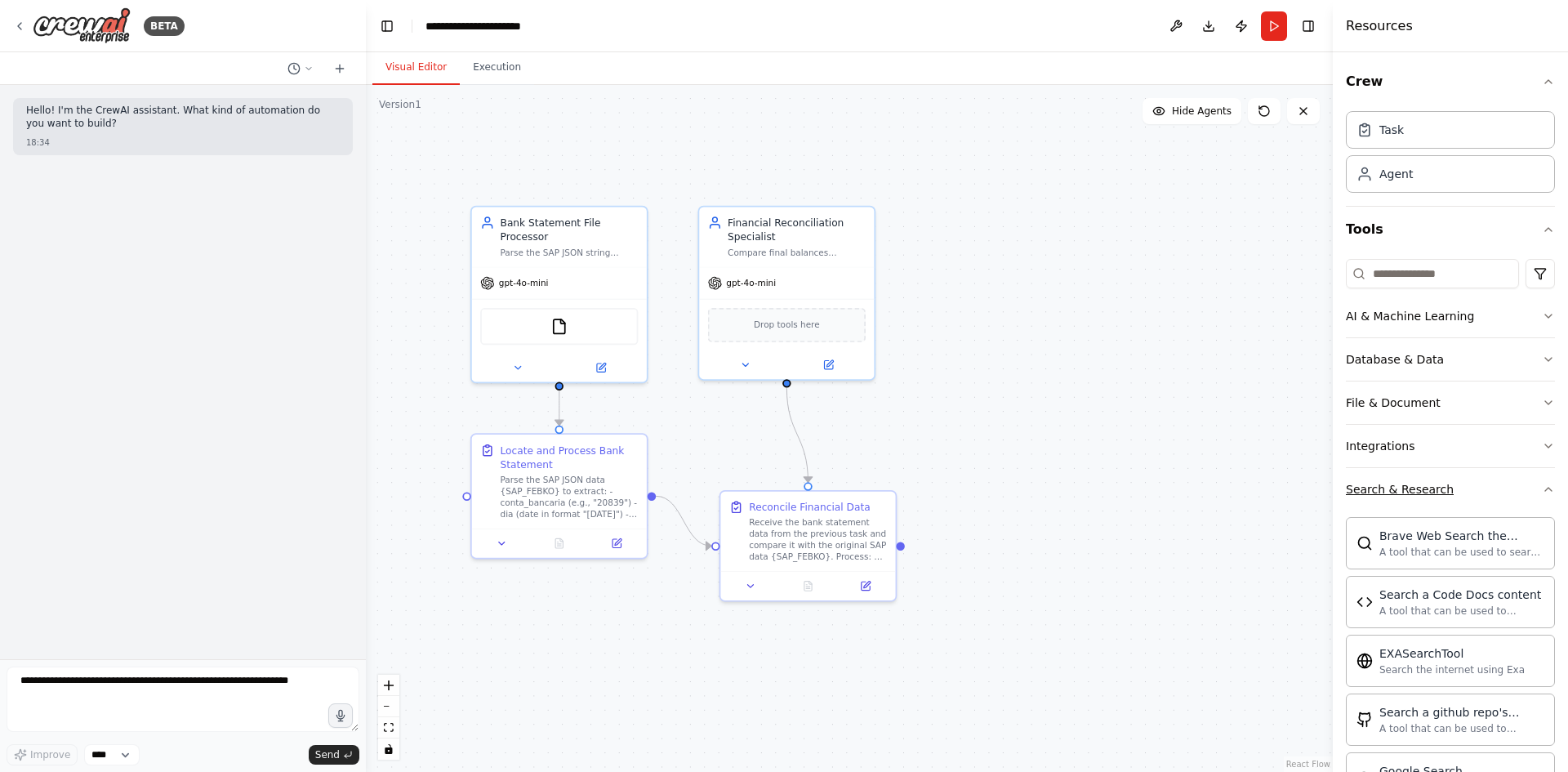
click at [1435, 475] on button "Search & Research" at bounding box center [1450, 489] width 209 height 42
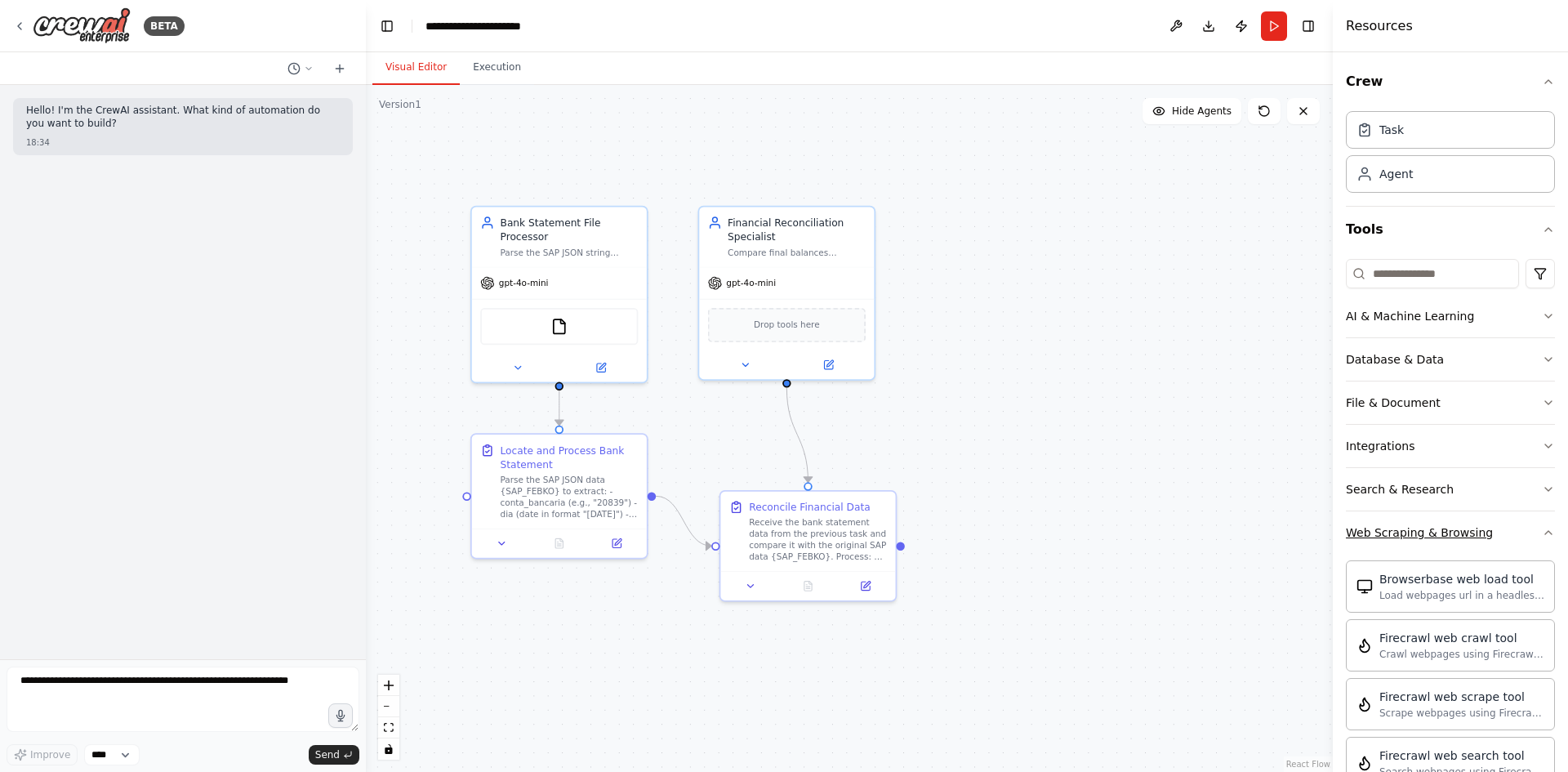
click at [1424, 522] on button "Web Scraping & Browsing" at bounding box center [1450, 532] width 209 height 42
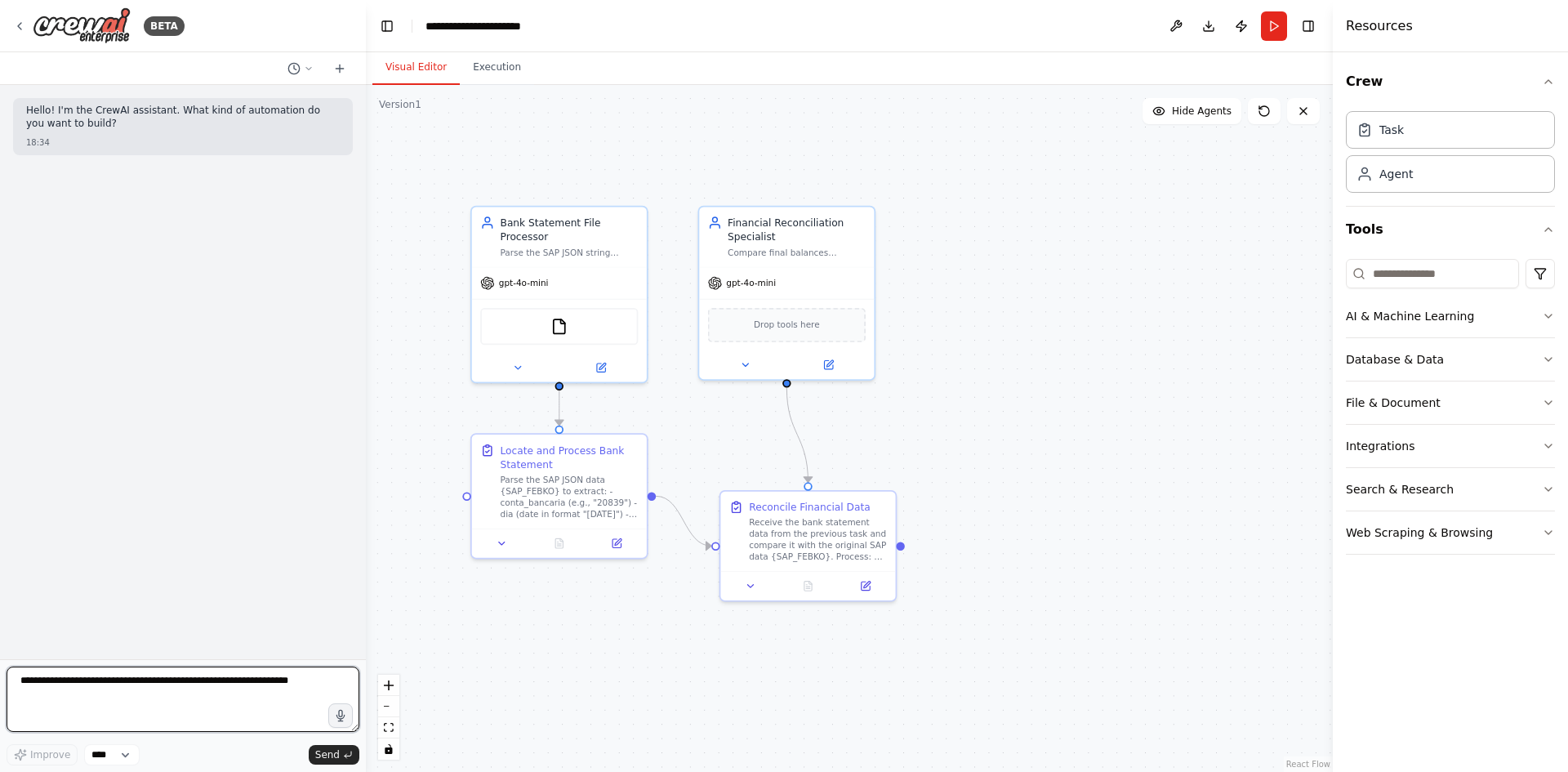
click at [120, 713] on textarea at bounding box center [183, 698] width 353 height 65
click at [123, 749] on select "****" at bounding box center [112, 754] width 55 height 22
click at [234, 723] on textarea at bounding box center [183, 698] width 353 height 65
click at [602, 274] on div "gpt-4o-mini" at bounding box center [560, 280] width 175 height 31
click at [604, 271] on div "gpt-4o-mini" at bounding box center [560, 280] width 175 height 31
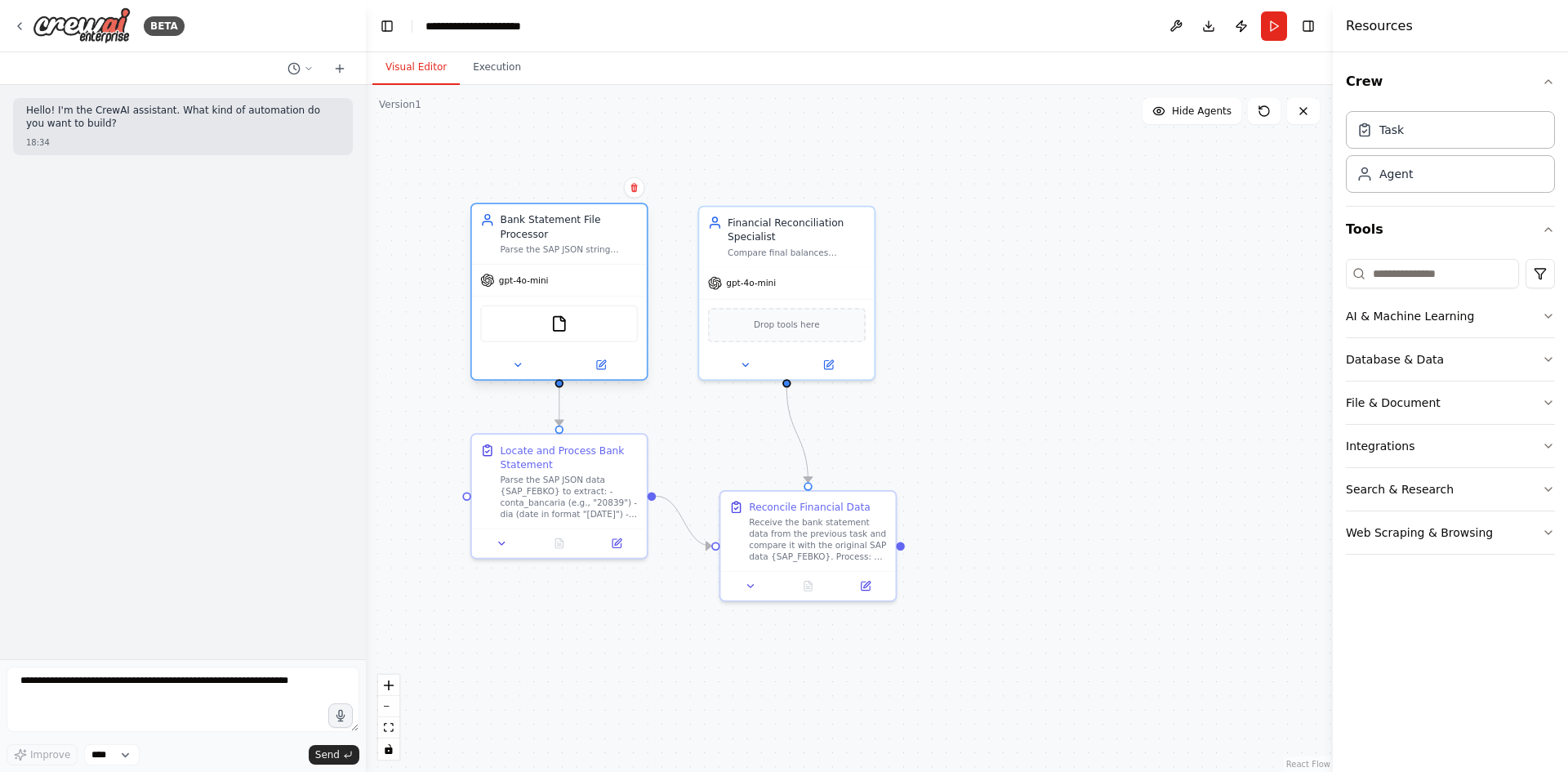
click at [605, 271] on div "gpt-4o-mini" at bounding box center [560, 280] width 175 height 31
drag, startPoint x: 580, startPoint y: 267, endPoint x: 562, endPoint y: 266, distance: 18.0
click at [563, 266] on div "gpt-4o-mini" at bounding box center [531, 280] width 175 height 31
click at [562, 266] on div "gpt-4o-mini" at bounding box center [531, 280] width 175 height 31
click at [563, 266] on div "gpt-4o-mini" at bounding box center [531, 280] width 175 height 31
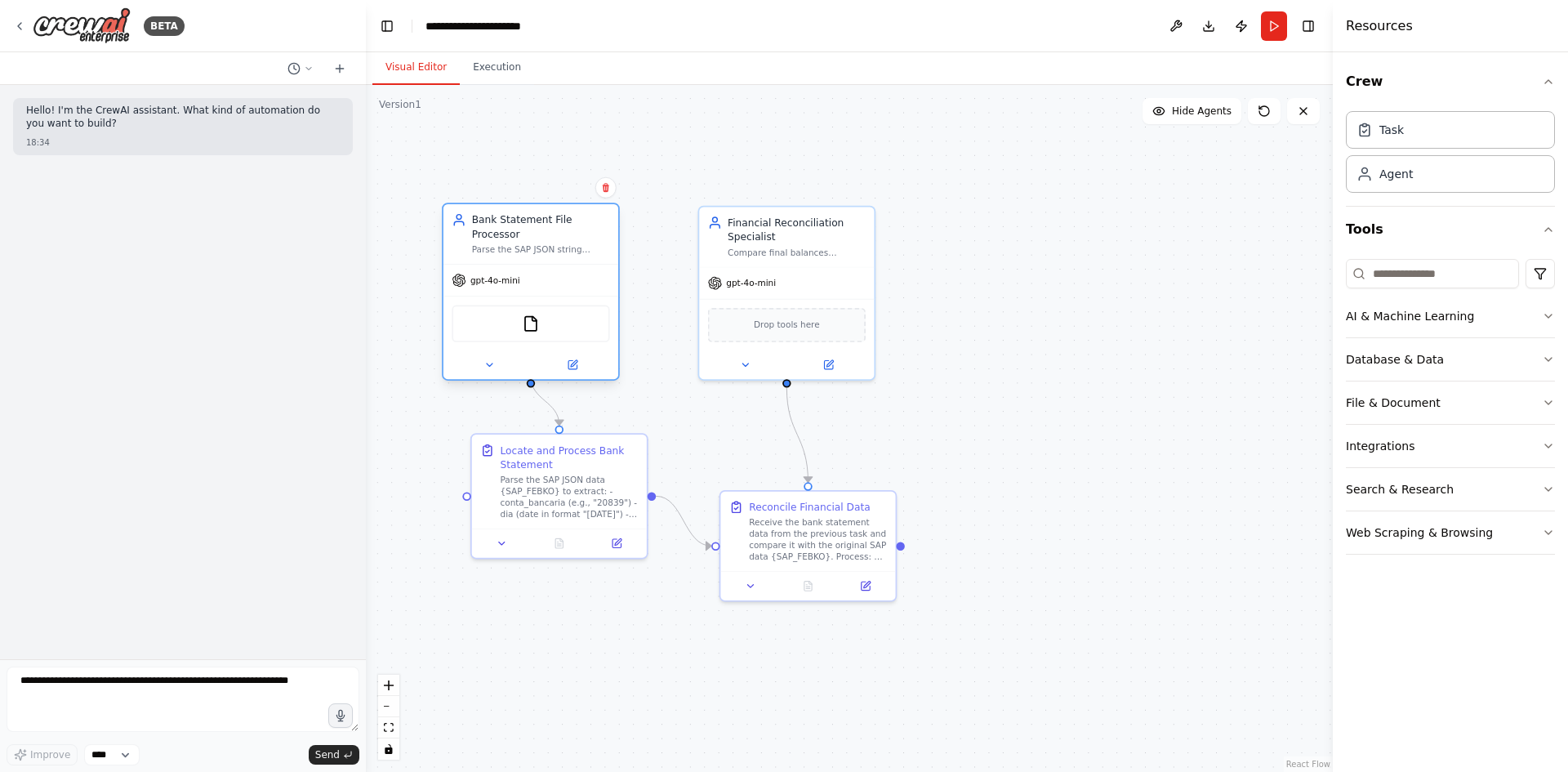
click at [563, 266] on div "gpt-4o-mini" at bounding box center [531, 280] width 175 height 31
click at [580, 356] on button at bounding box center [572, 365] width 80 height 17
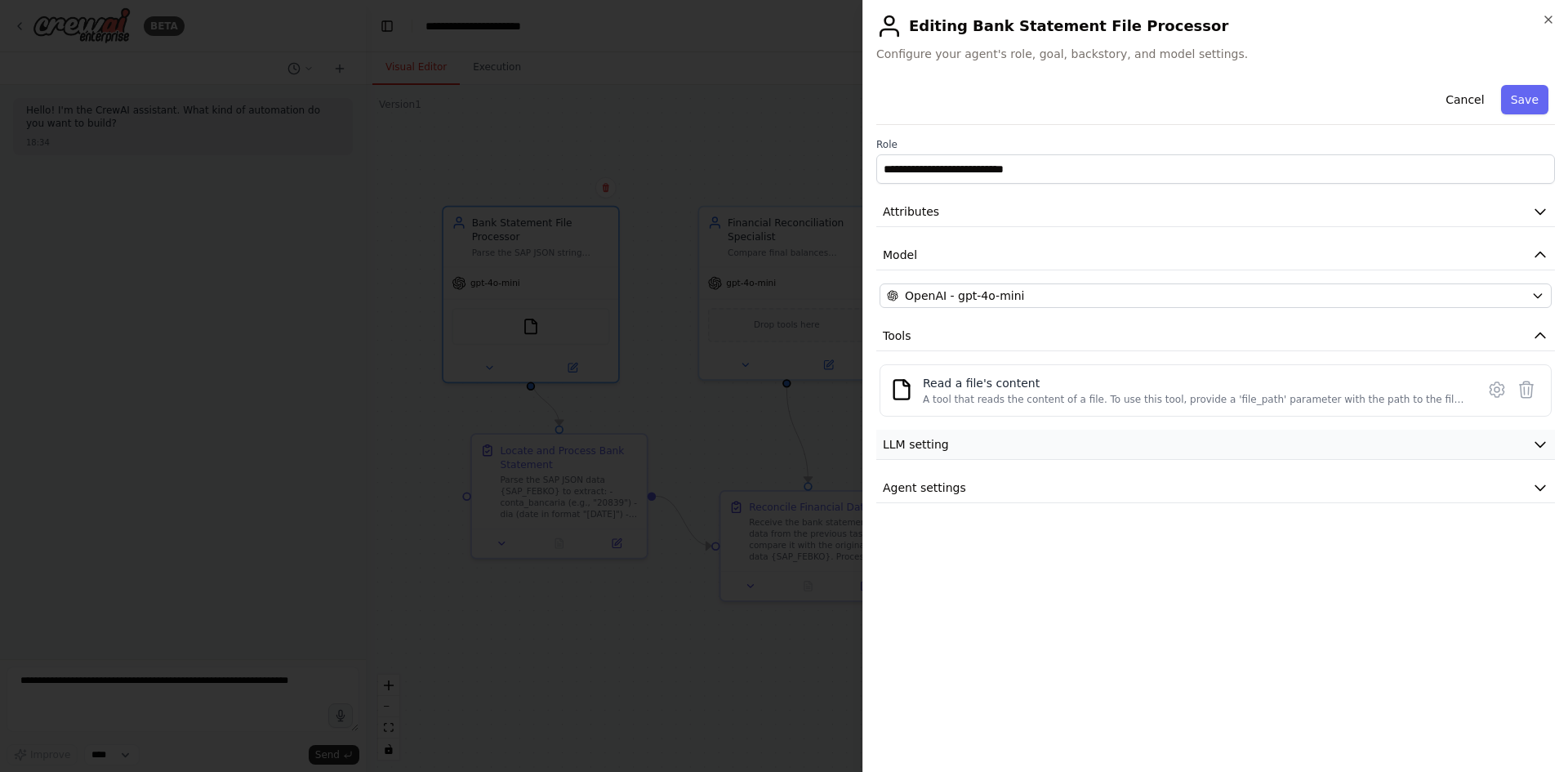
click at [925, 432] on button "LLM setting" at bounding box center [1215, 444] width 679 height 30
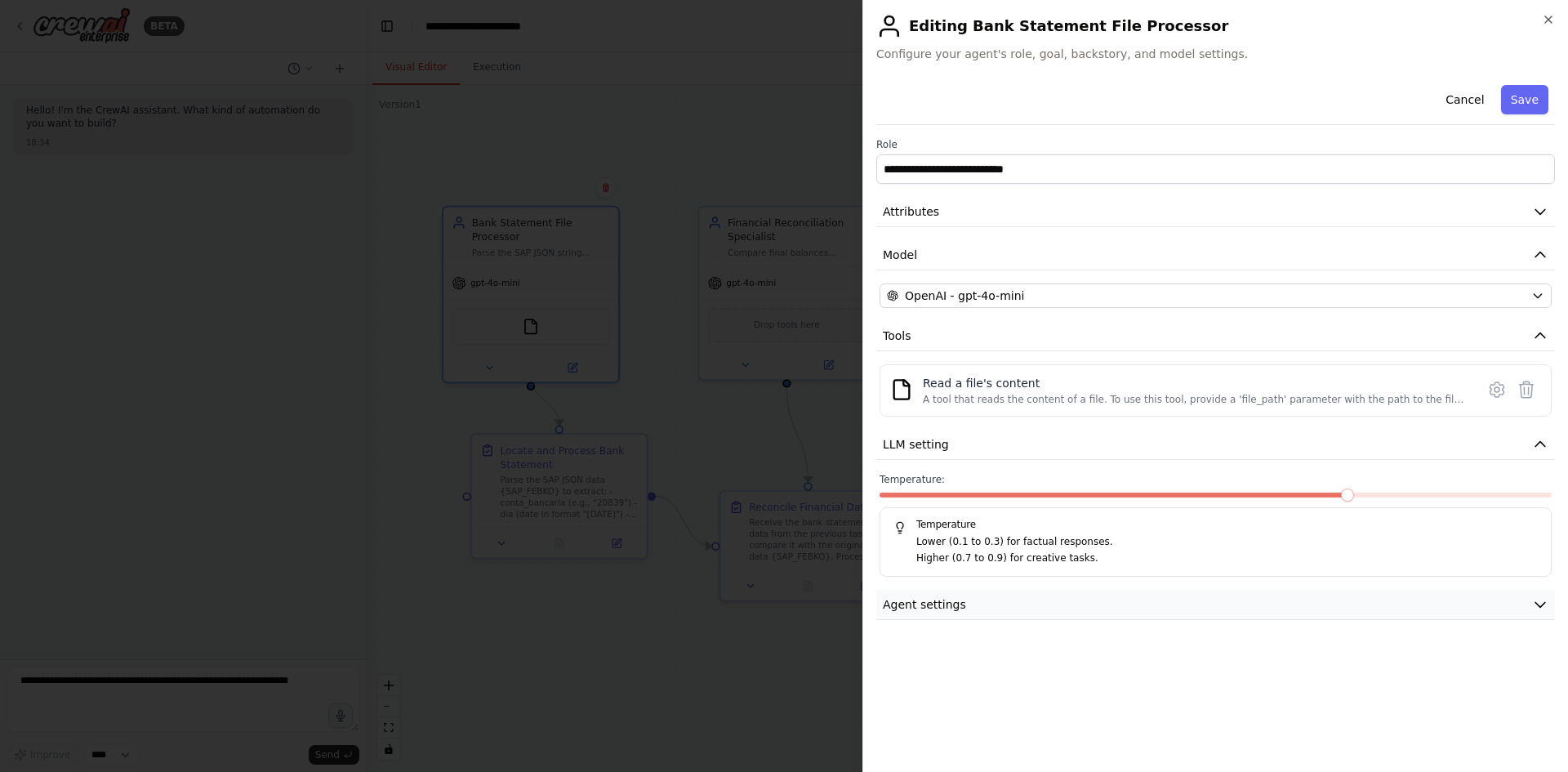
click at [937, 610] on span "Agent settings" at bounding box center [925, 604] width 83 height 16
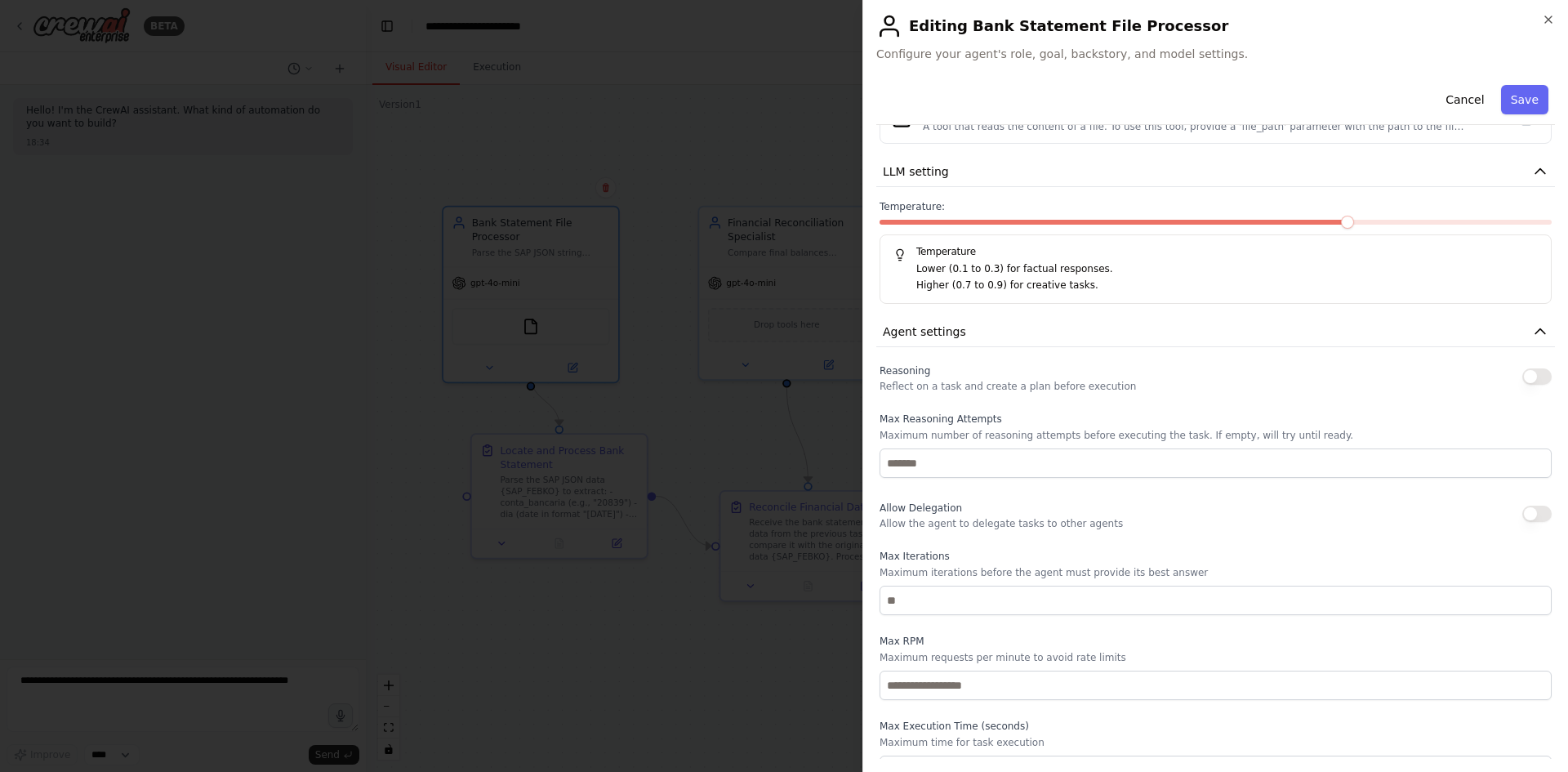
scroll to position [299, 0]
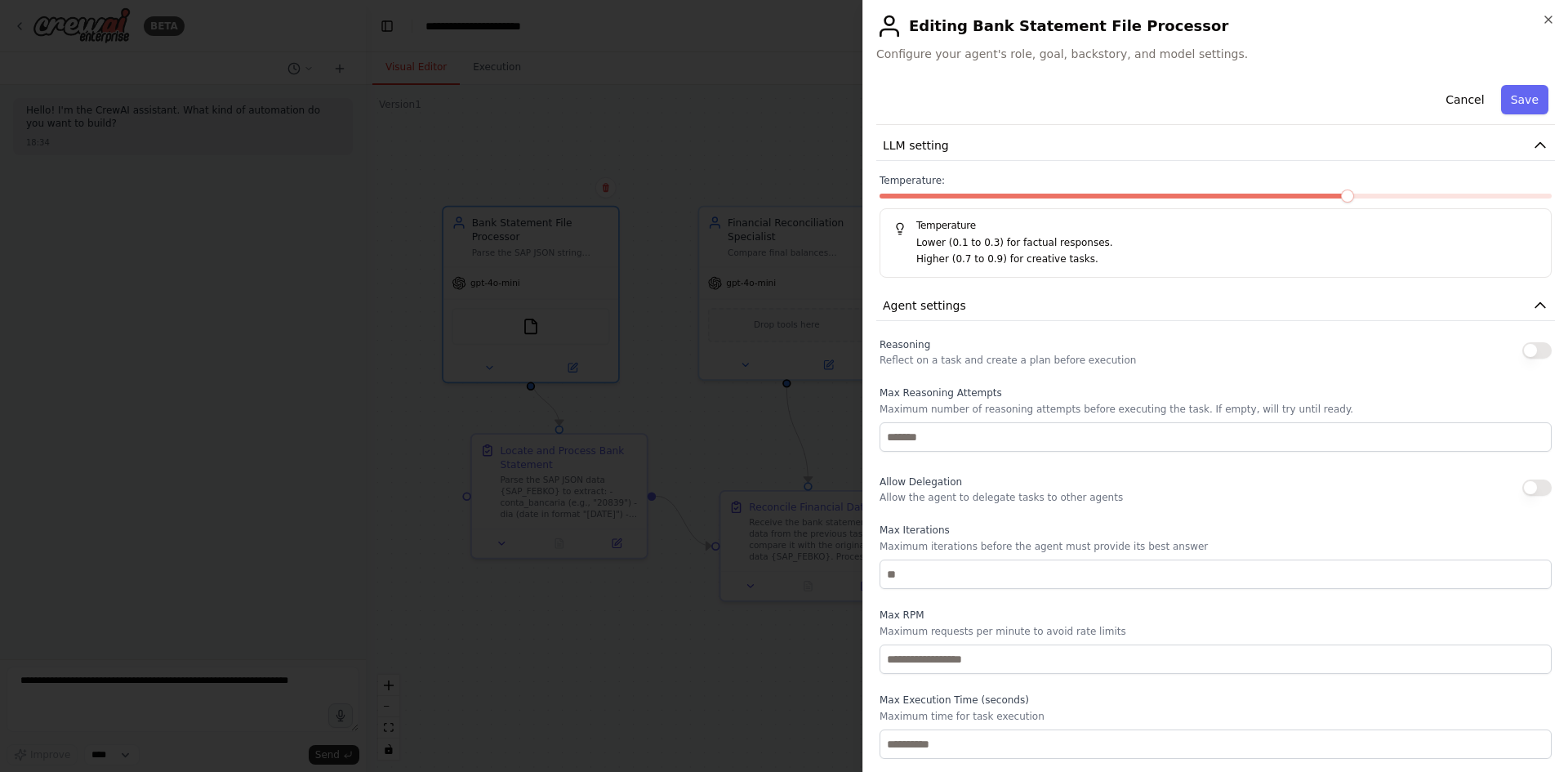
click at [654, 451] on div at bounding box center [784, 386] width 1568 height 772
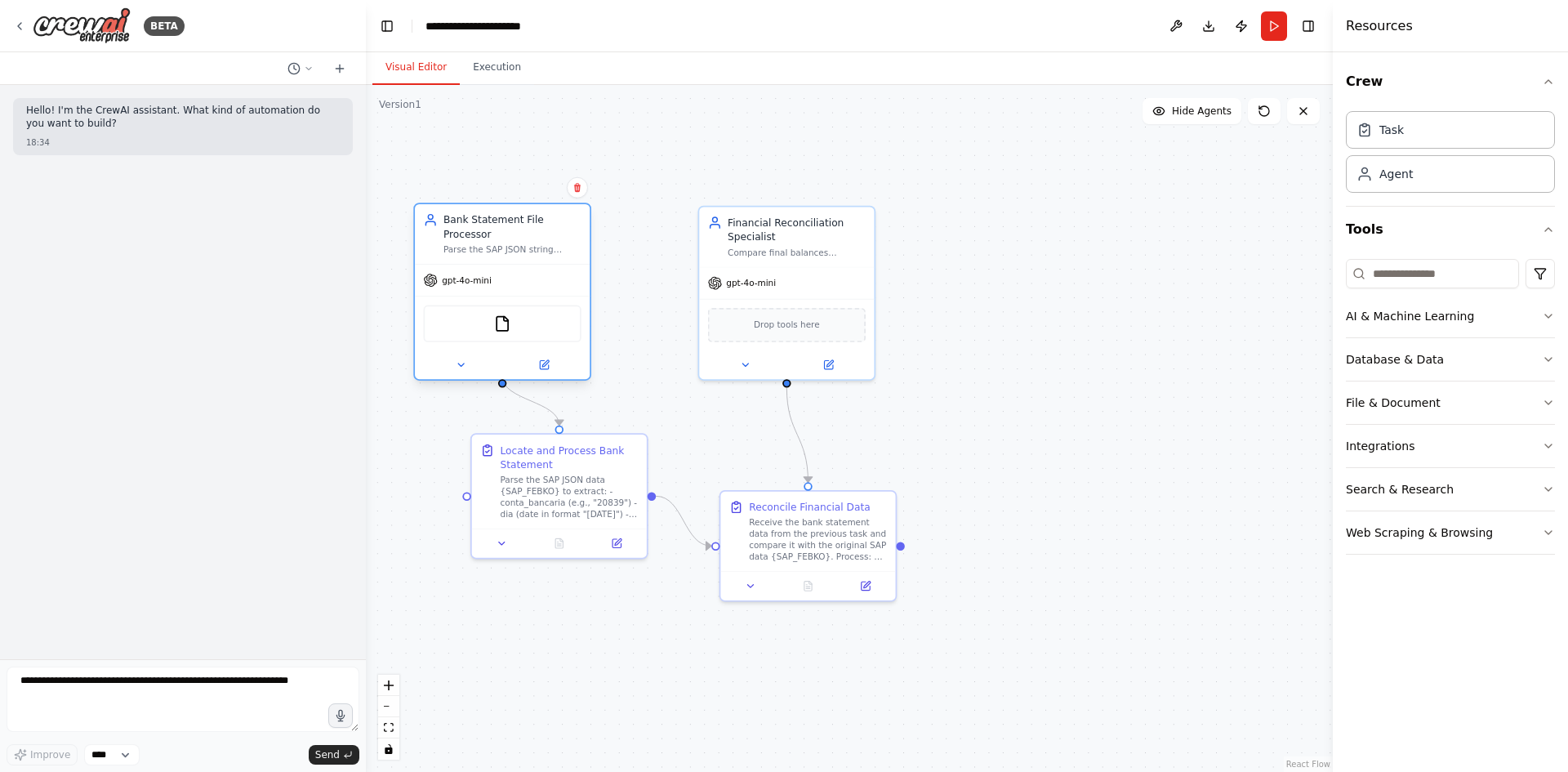
drag, startPoint x: 558, startPoint y: 262, endPoint x: 531, endPoint y: 263, distance: 27.0
click at [531, 264] on div "gpt-4o-mini" at bounding box center [503, 280] width 175 height 31
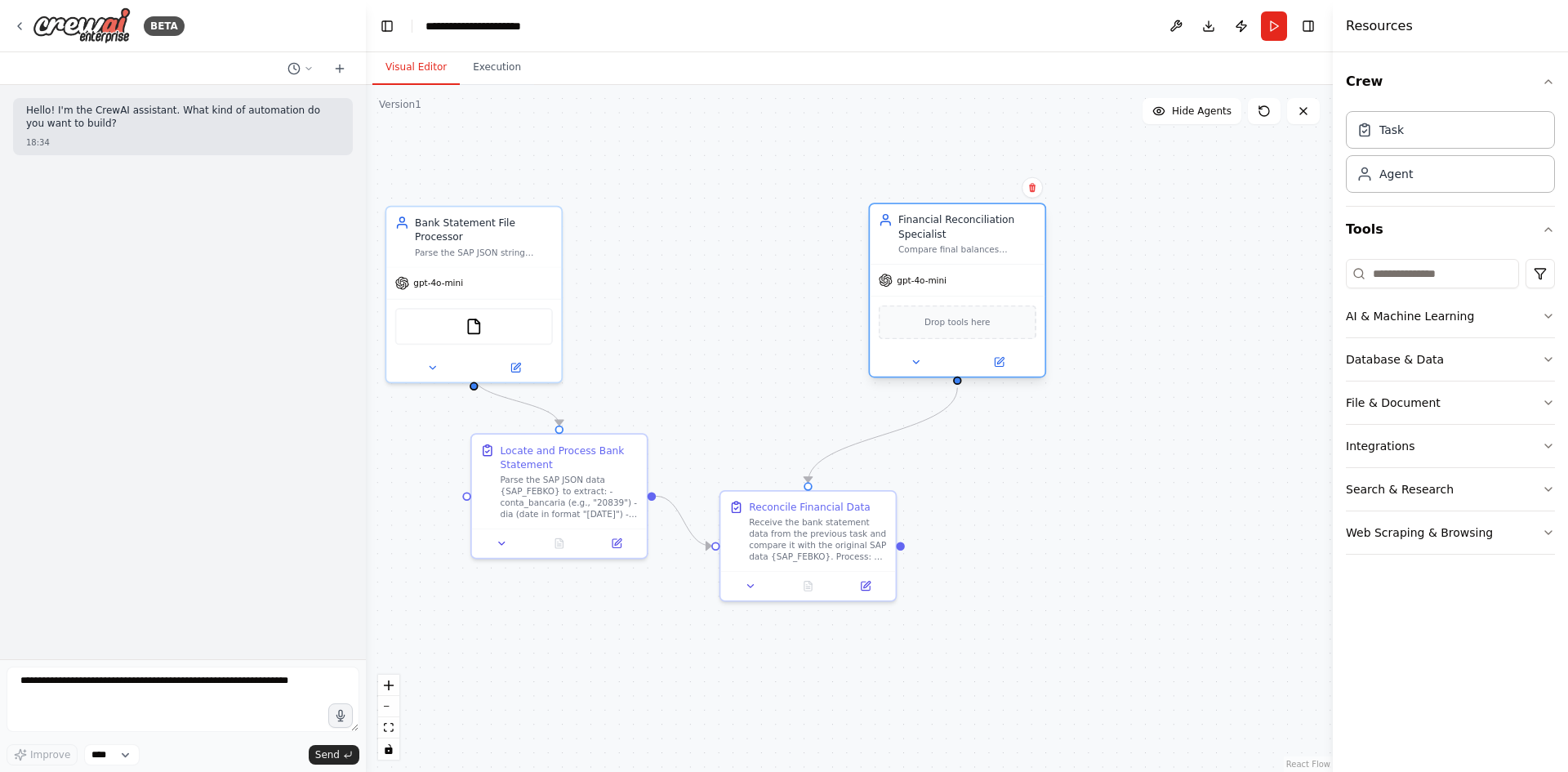
drag, startPoint x: 811, startPoint y: 233, endPoint x: 1055, endPoint y: 224, distance: 244.2
click at [1037, 224] on div "Financial Reconciliation Specialist" at bounding box center [967, 226] width 138 height 29
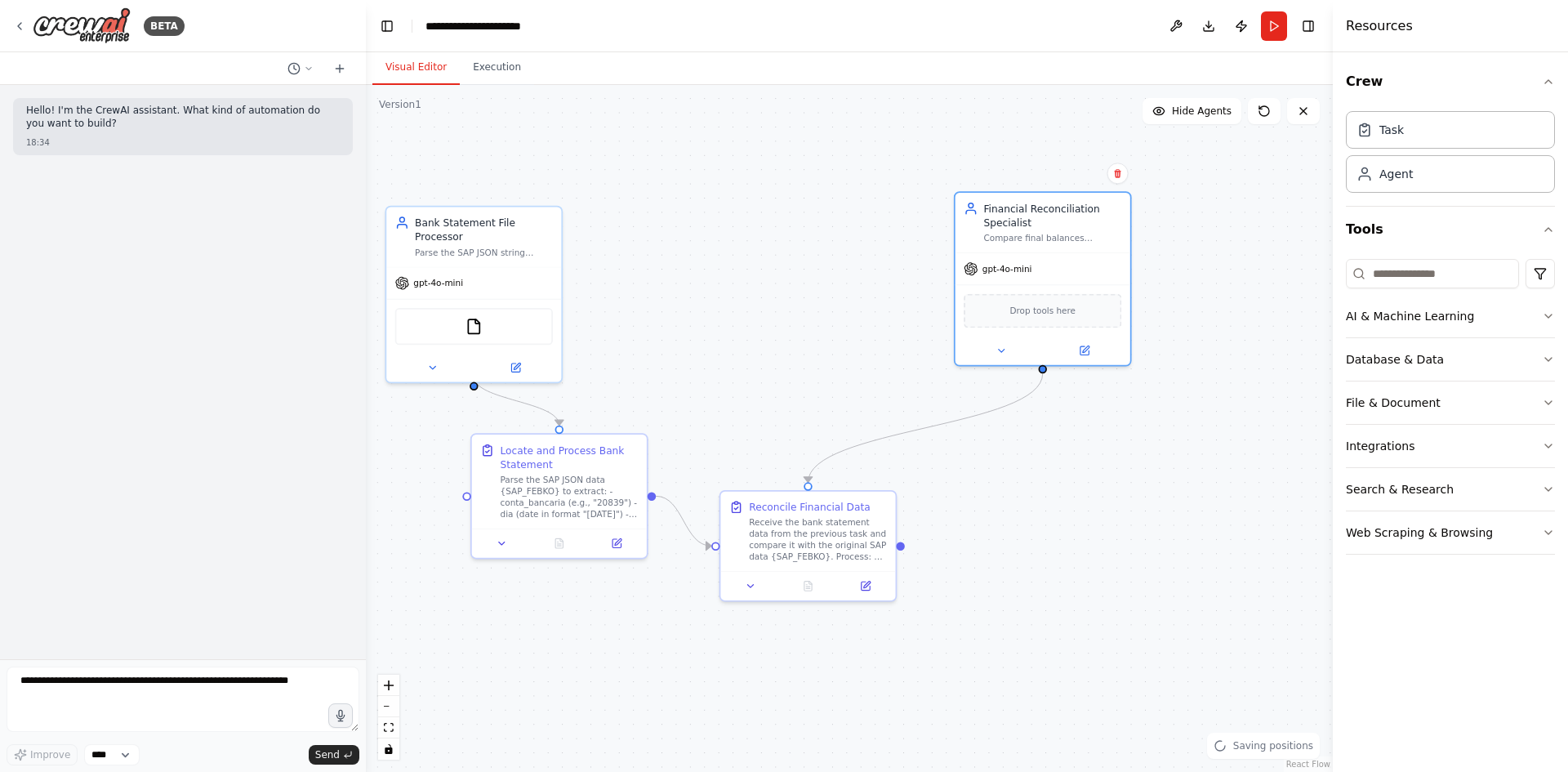
click at [1132, 369] on div ".deletable-edge-delete-btn { width: 20px; height: 20px; border: 0px solid #ffff…" at bounding box center [849, 428] width 967 height 687
click at [1120, 412] on div ".deletable-edge-delete-btn { width: 20px; height: 20px; border: 0px solid #ffff…" at bounding box center [849, 428] width 967 height 687
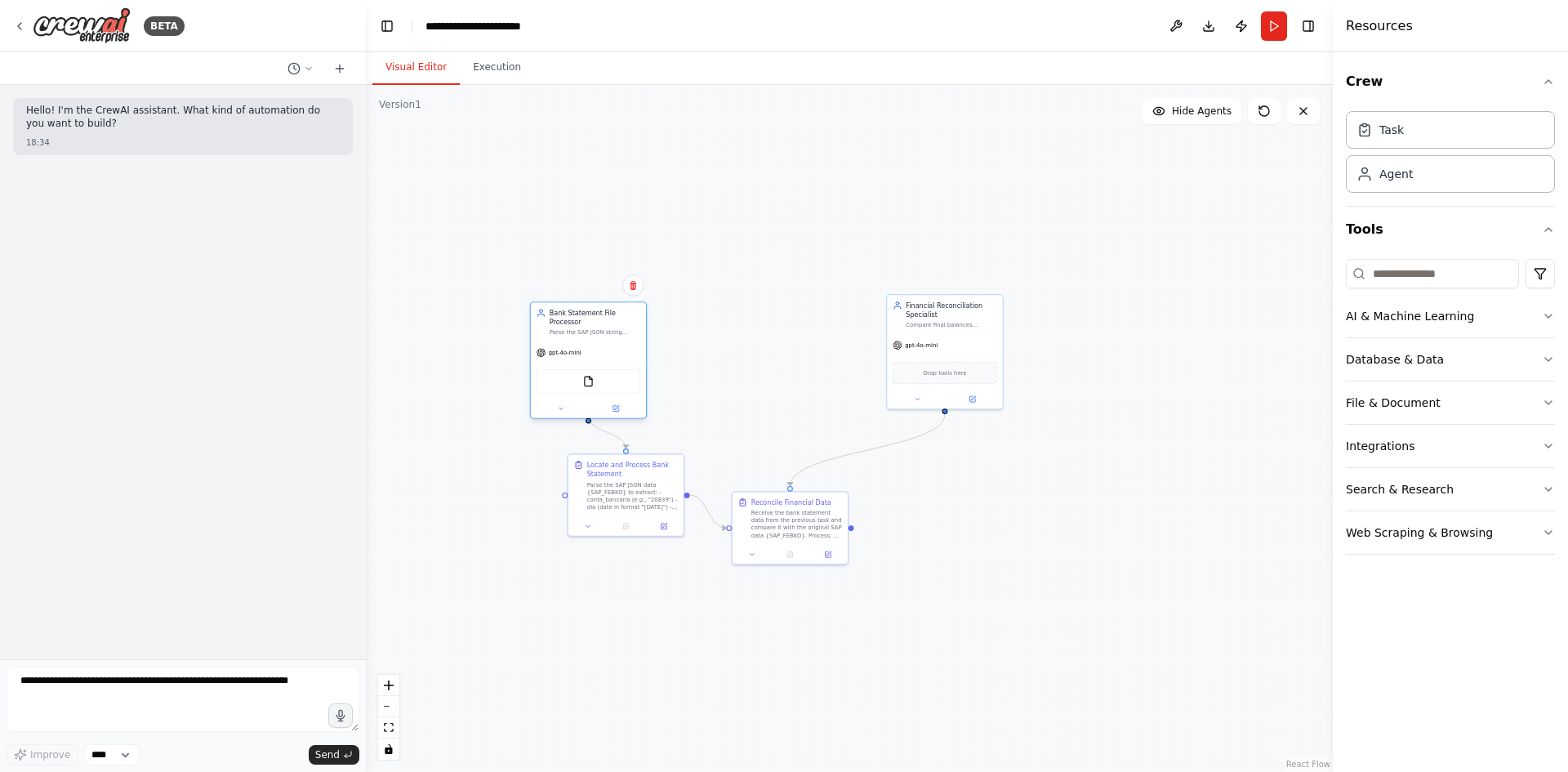
drag, startPoint x: 615, startPoint y: 332, endPoint x: 563, endPoint y: 323, distance: 52.8
click at [563, 323] on div "Bank Statement File Processor Parse the SAP JSON string {SAP_FEBKO} to extract …" at bounding box center [589, 360] width 118 height 118
click at [693, 308] on div ".deletable-edge-delete-btn { width: 20px; height: 20px; border: 0px solid #ffff…" at bounding box center [849, 428] width 967 height 687
click at [1410, 222] on button "Tools" at bounding box center [1450, 229] width 209 height 46
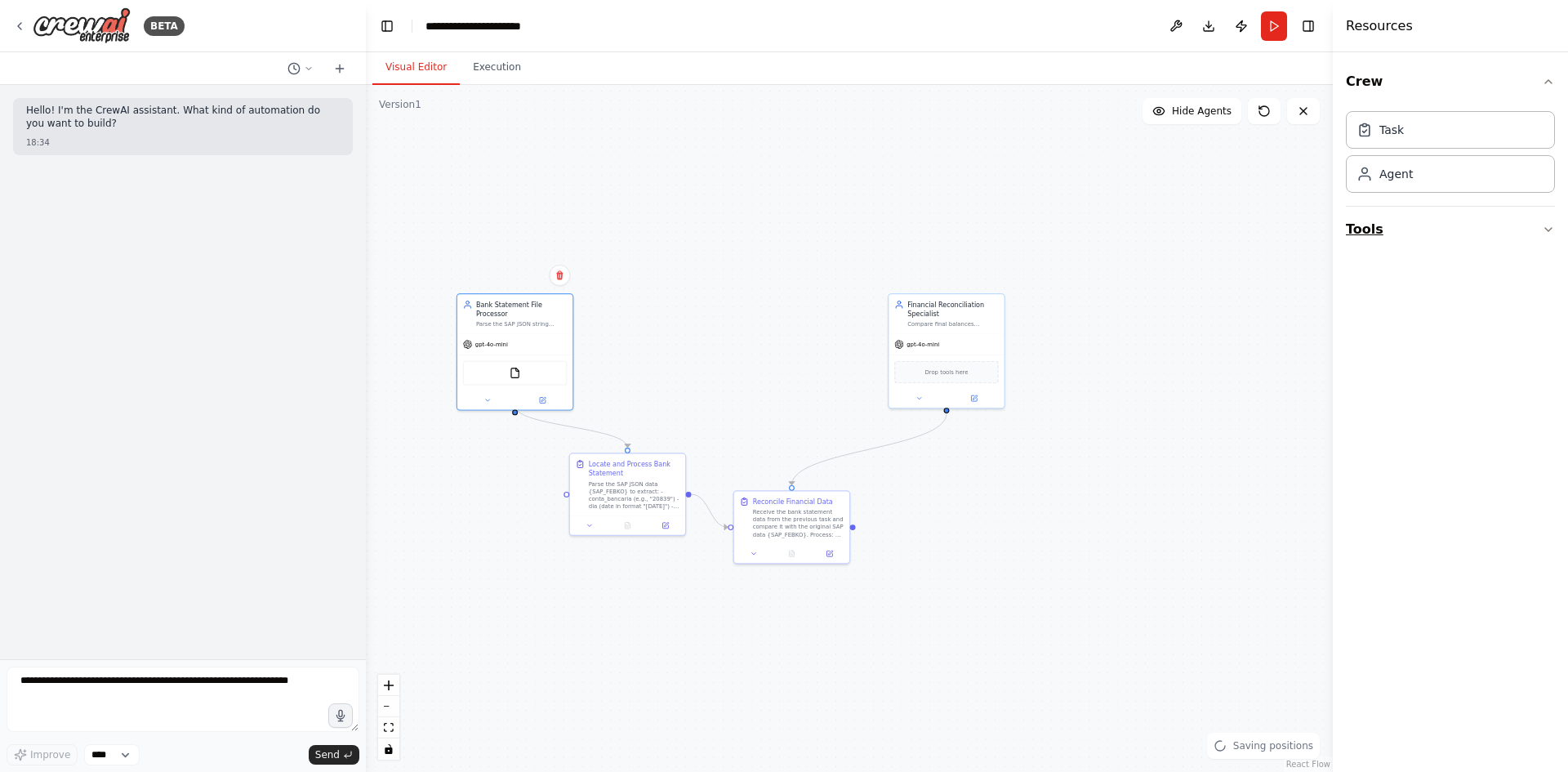
click at [1410, 222] on button "Tools" at bounding box center [1450, 229] width 209 height 46
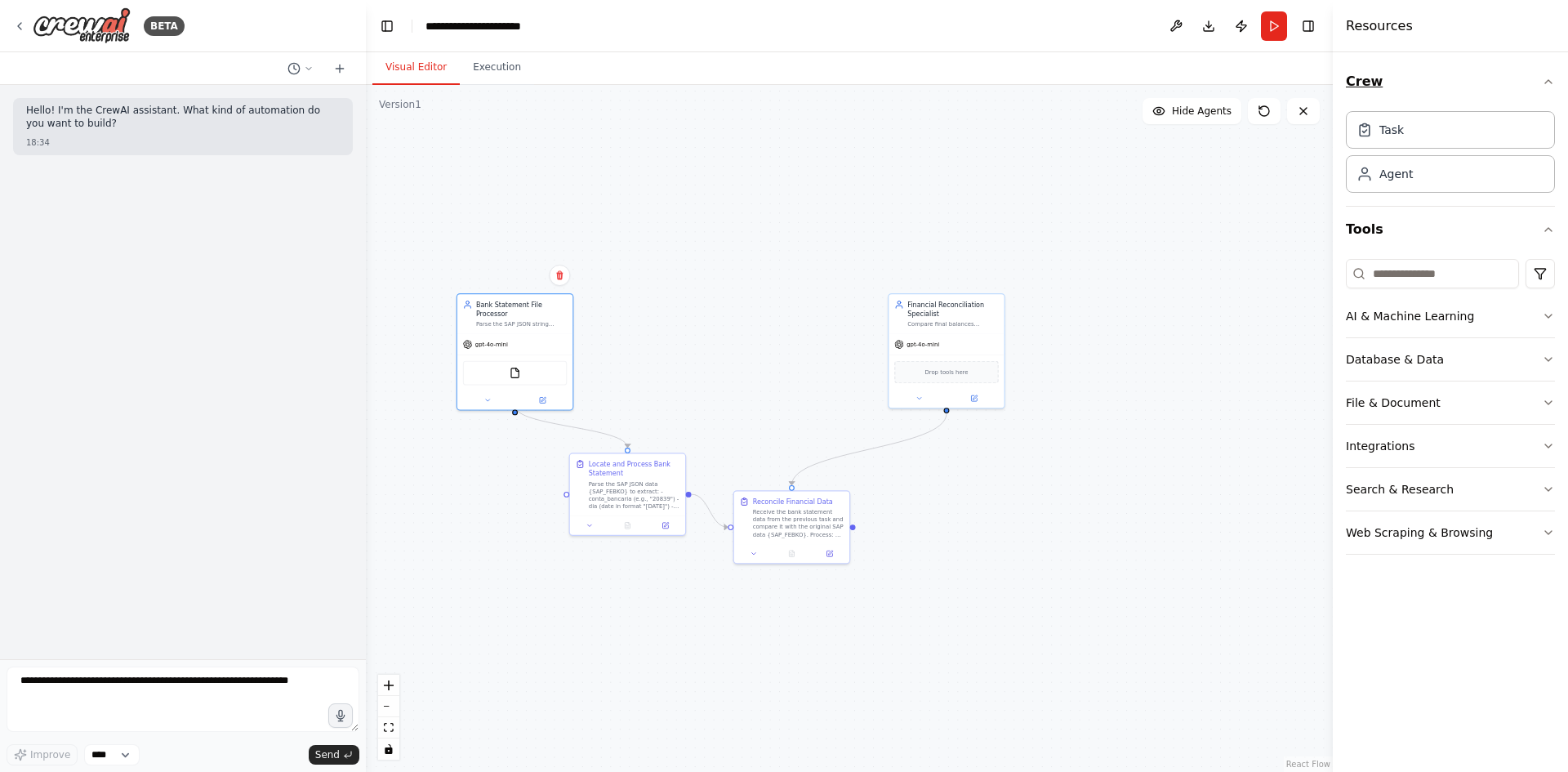
click at [1423, 104] on div "Crew Task Agent" at bounding box center [1450, 133] width 209 height 148
click at [1406, 85] on button "Crew" at bounding box center [1450, 81] width 209 height 46
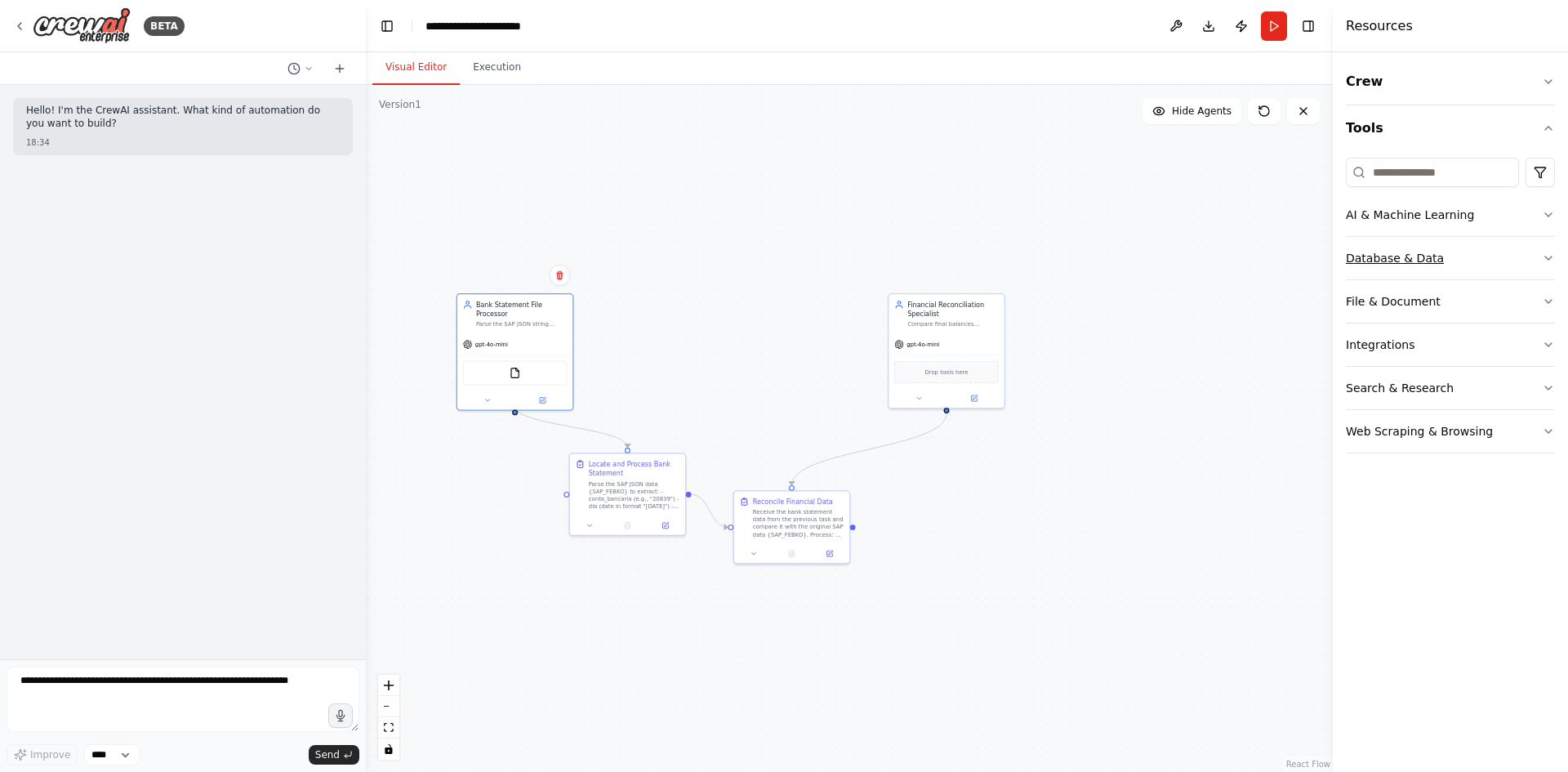
click at [1396, 243] on button "Database & Data" at bounding box center [1450, 257] width 209 height 42
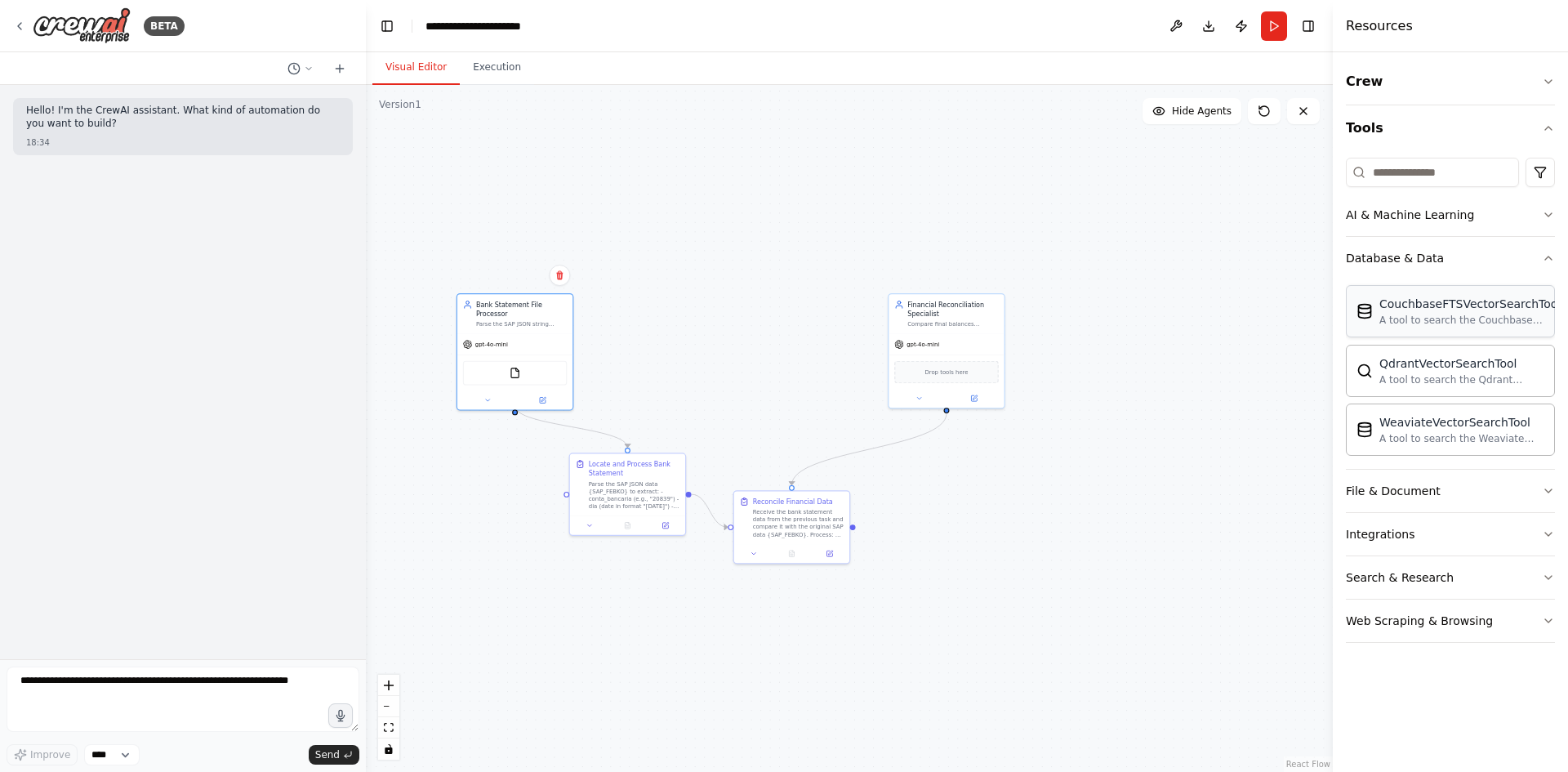
click at [1421, 312] on div "CouchbaseFTSVectorSearchTool A tool to search the Couchbase database for releva…" at bounding box center [1470, 311] width 181 height 31
click at [1404, 395] on div "QdrantVectorSearchTool A tool to search the Qdrant database for relevant inform…" at bounding box center [1450, 370] width 209 height 52
click at [959, 490] on div ".deletable-edge-delete-btn { width: 20px; height: 20px; border: 0px solid #ffff…" at bounding box center [849, 428] width 967 height 687
click at [867, 745] on button "1" at bounding box center [849, 743] width 63 height 30
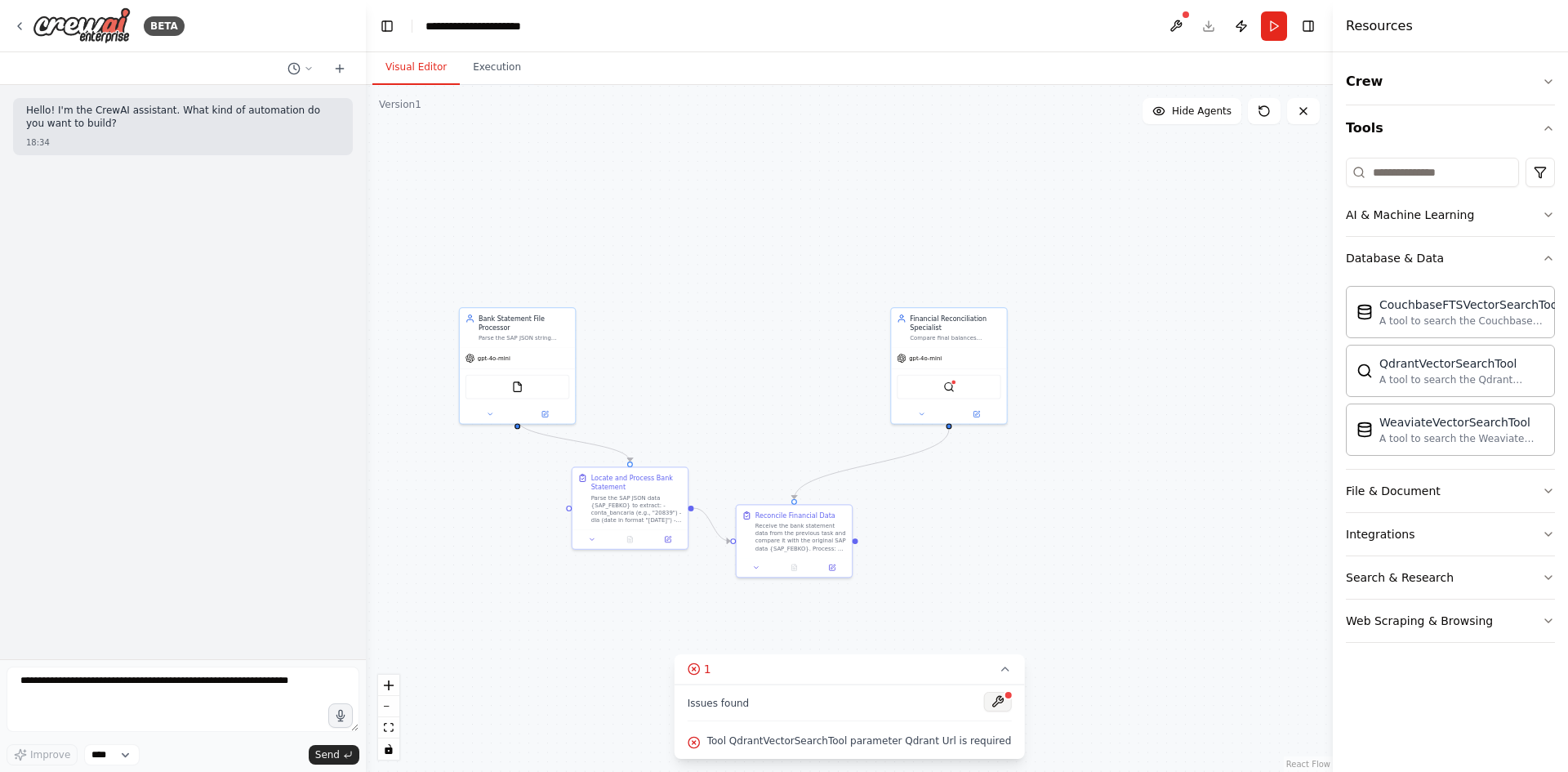
click at [984, 703] on button at bounding box center [998, 701] width 28 height 20
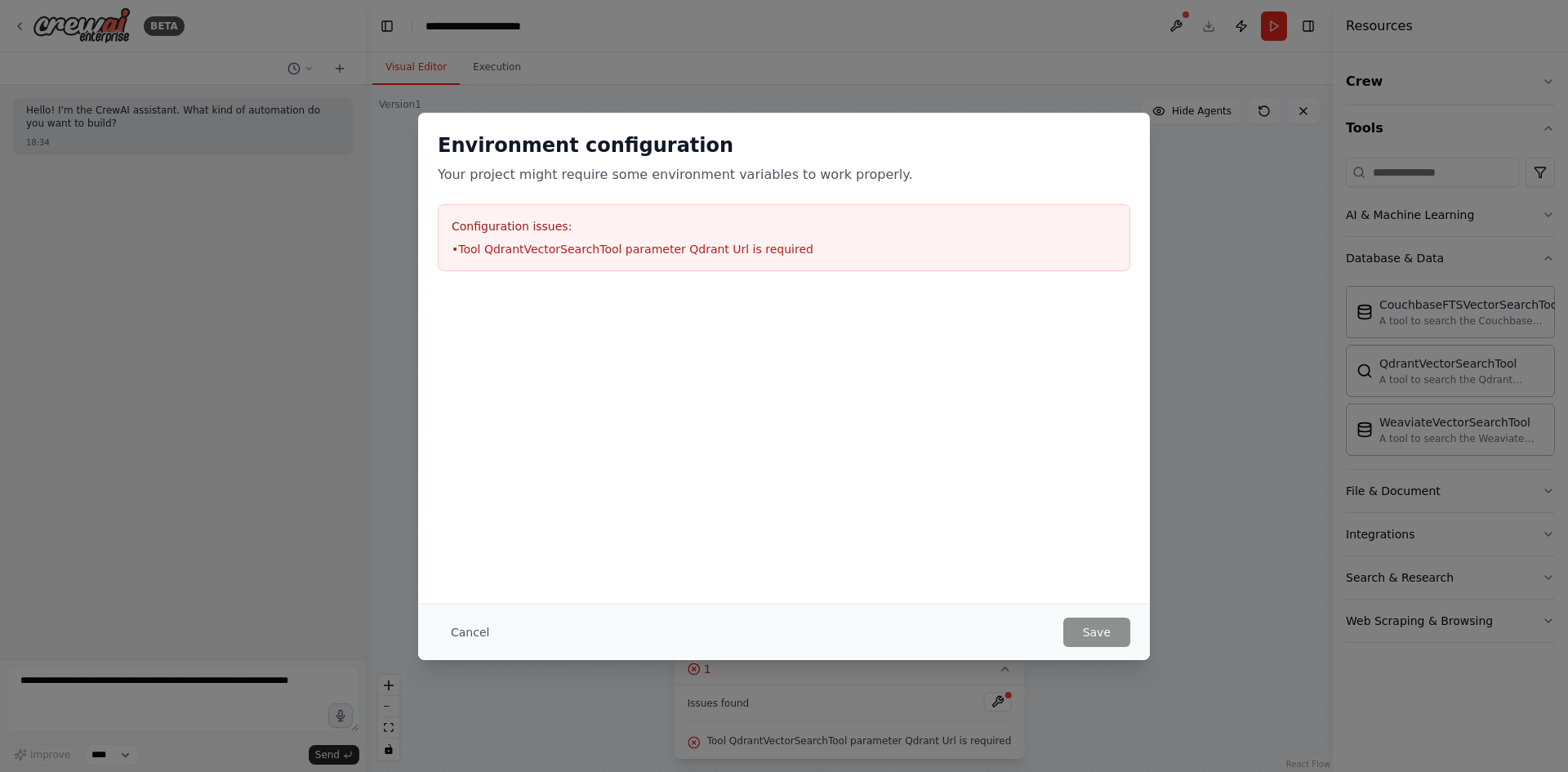
click at [1111, 110] on div "Environment configuration Your project might require some environment variables…" at bounding box center [784, 386] width 1568 height 772
click at [767, 82] on div "Environment configuration Your project might require some environment variables…" at bounding box center [784, 386] width 1568 height 772
click at [478, 626] on button "Cancel" at bounding box center [470, 632] width 64 height 29
